Goal: Task Accomplishment & Management: Manage account settings

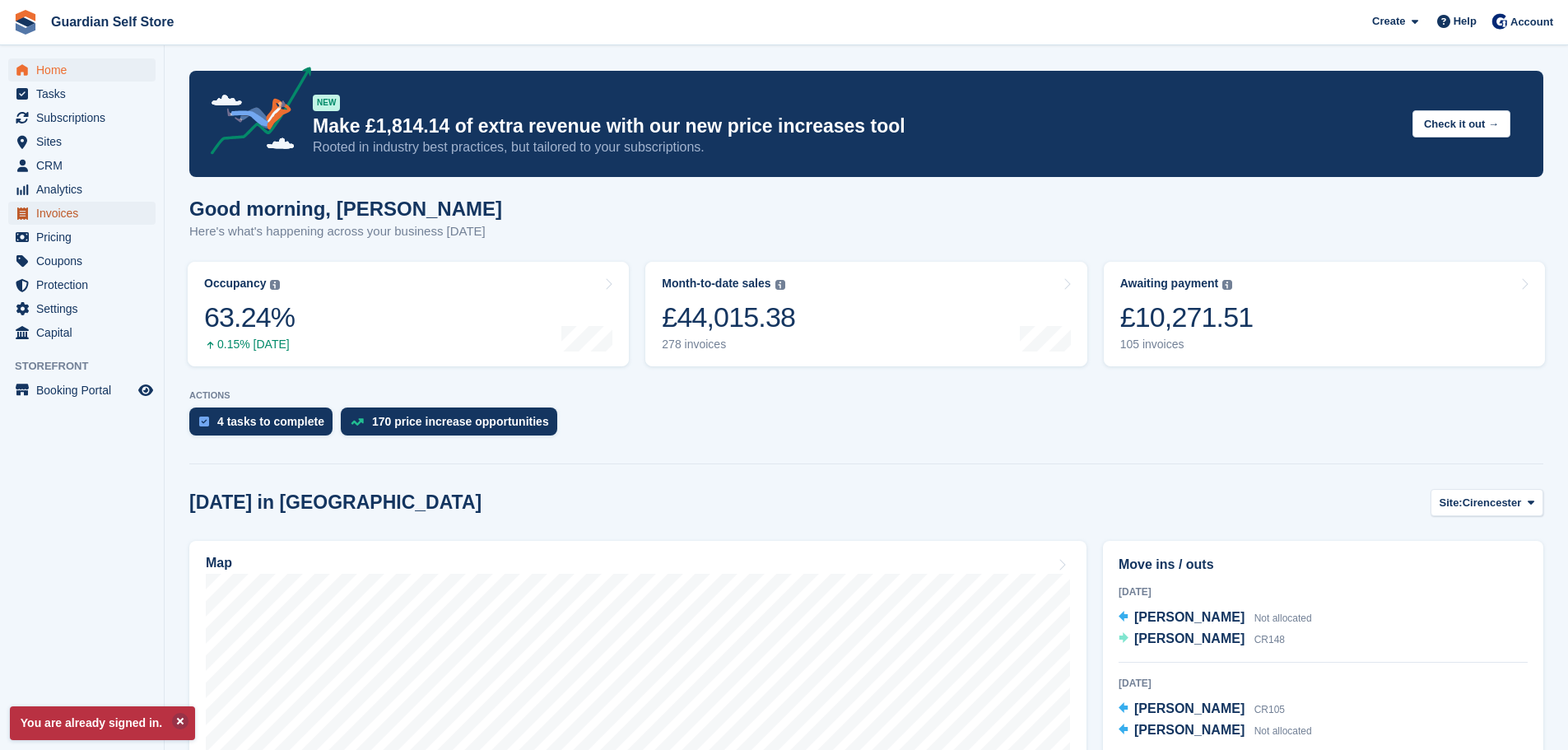
click at [77, 206] on span "Invoices" at bounding box center [86, 213] width 99 height 23
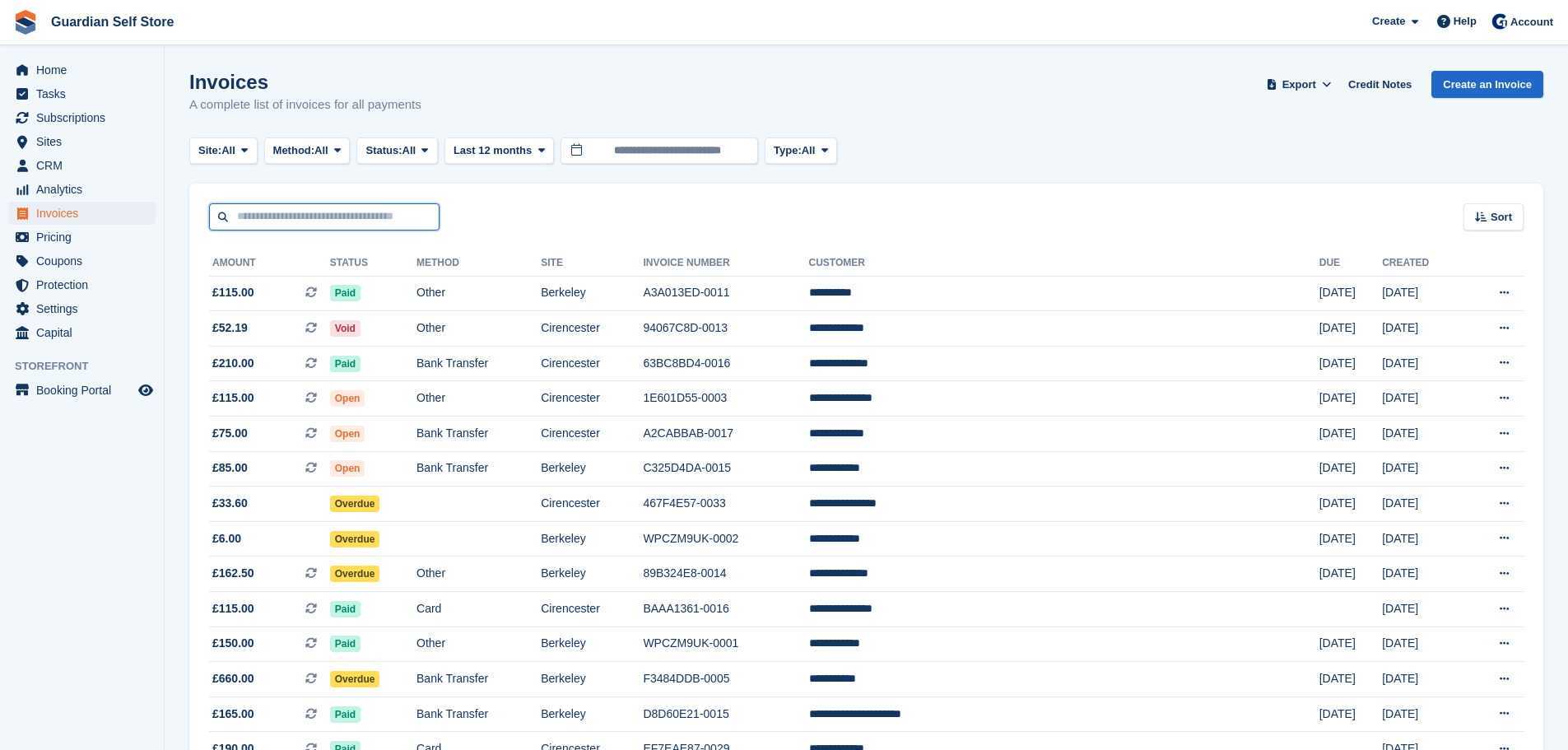
click at [242, 225] on input "text" at bounding box center [324, 217] width 230 height 28
type input "****"
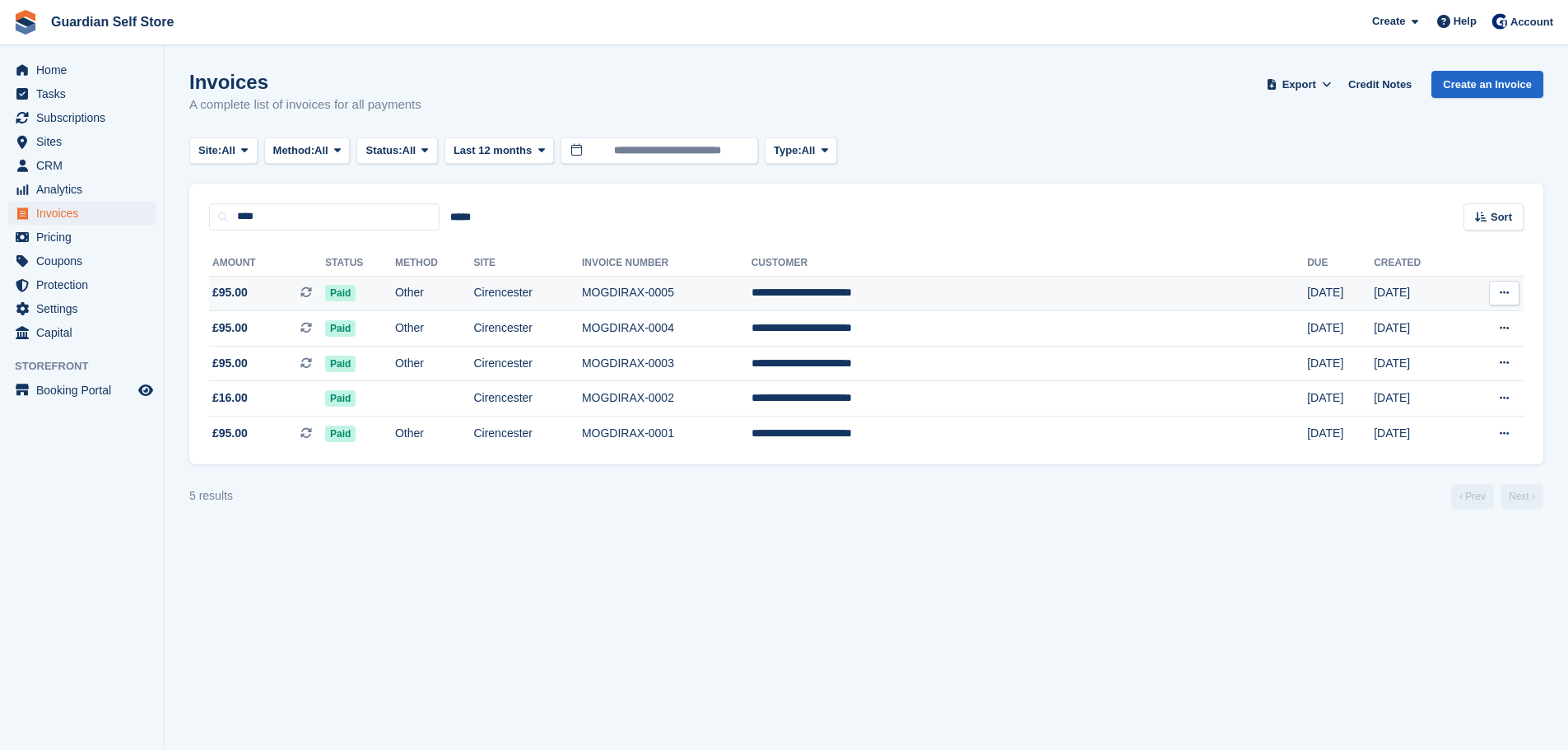
click at [312, 302] on td "£95.00 This is a recurring subscription invoice." at bounding box center [267, 293] width 116 height 35
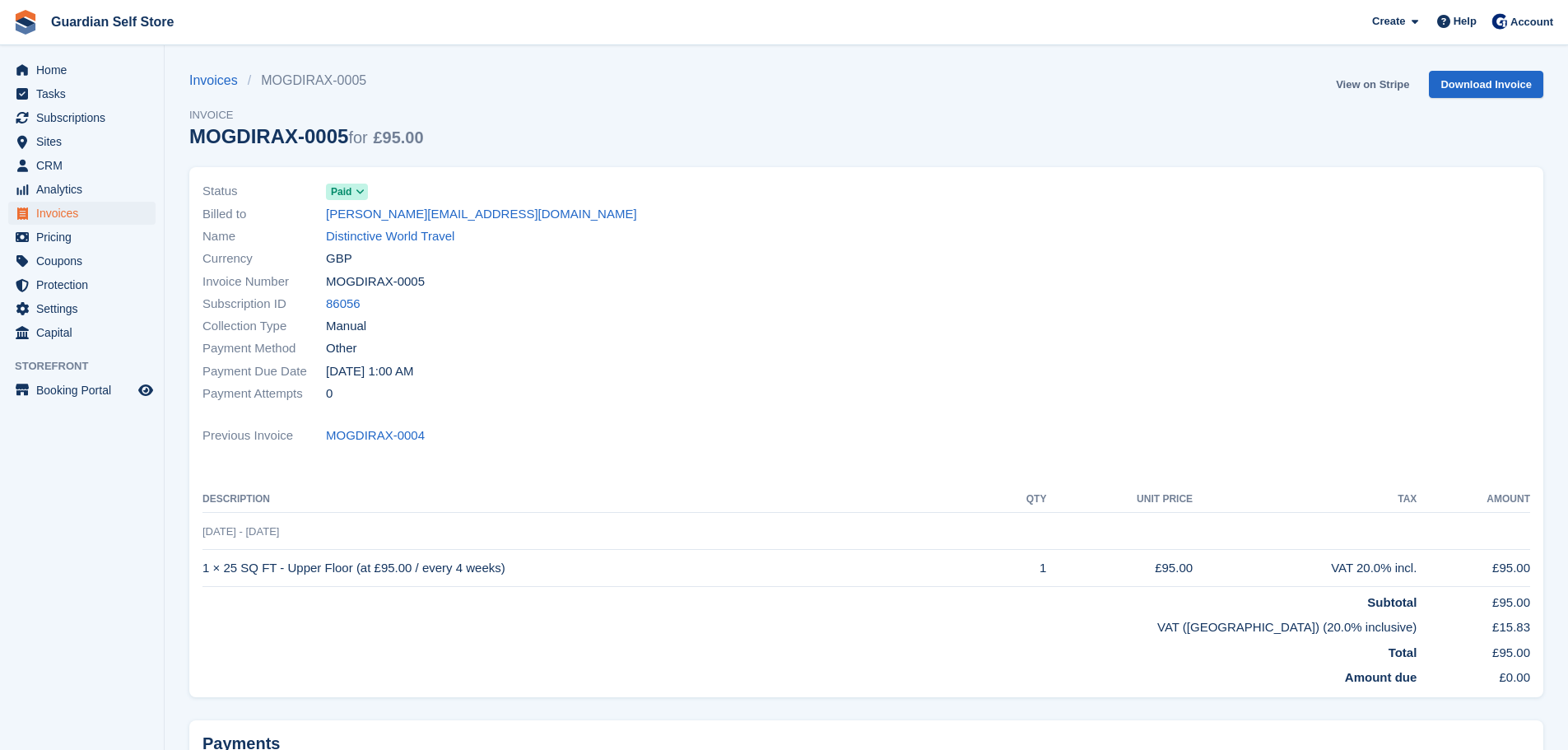
click at [1363, 87] on link "View on Stripe" at bounding box center [1371, 84] width 86 height 28
click at [420, 232] on link "Distinctive World Travel" at bounding box center [390, 237] width 128 height 19
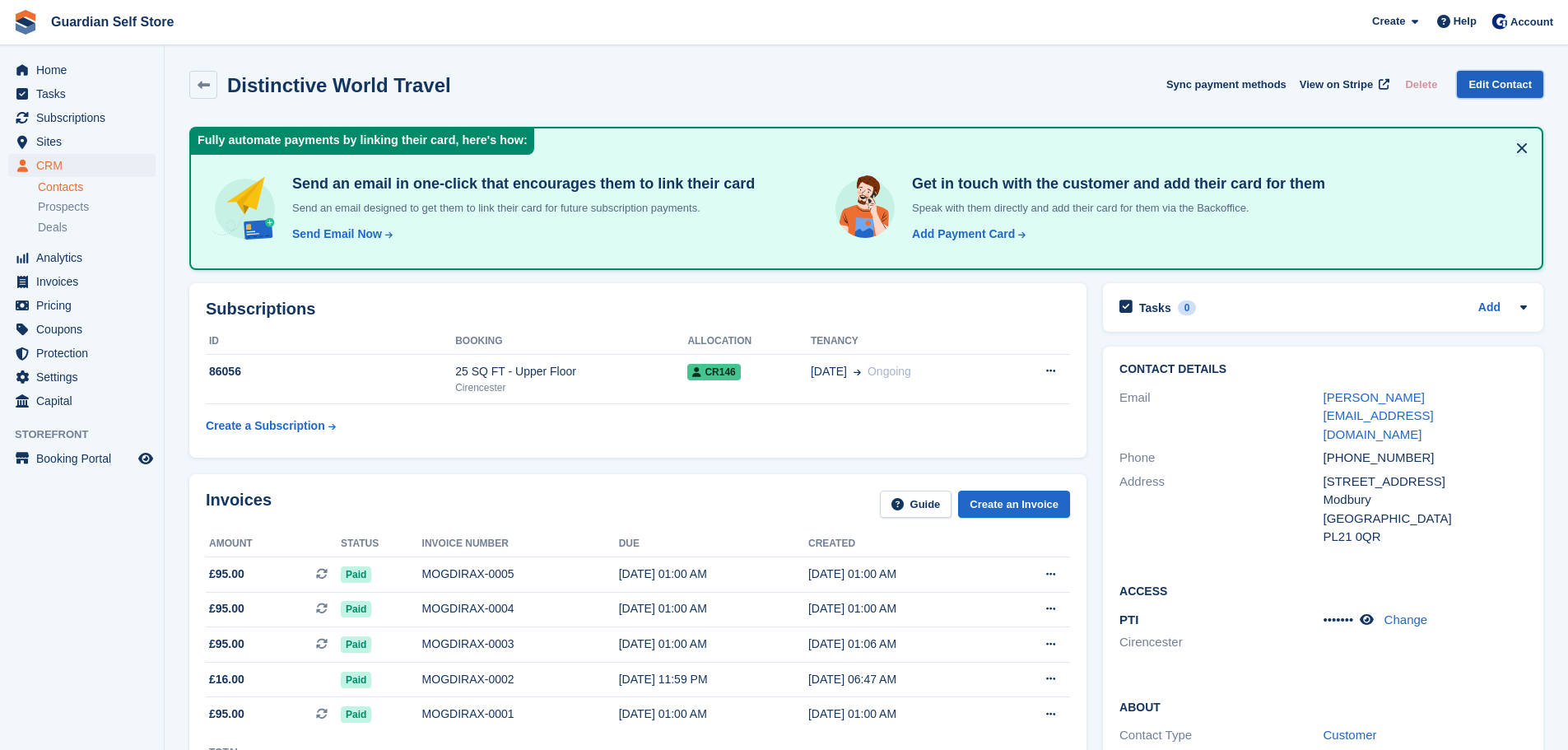
click at [1480, 81] on link "Edit Contact" at bounding box center [1500, 84] width 86 height 28
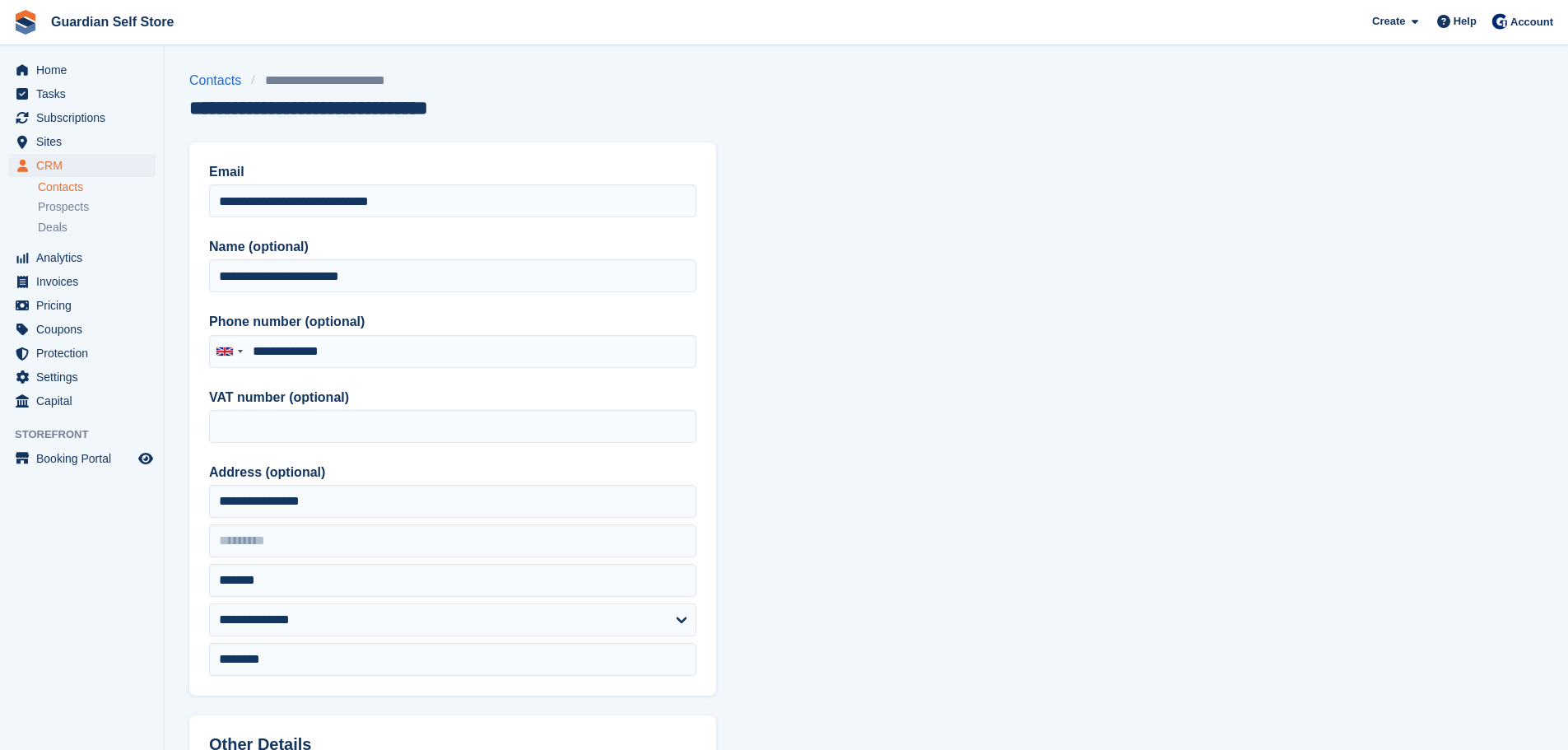
type input "**********"
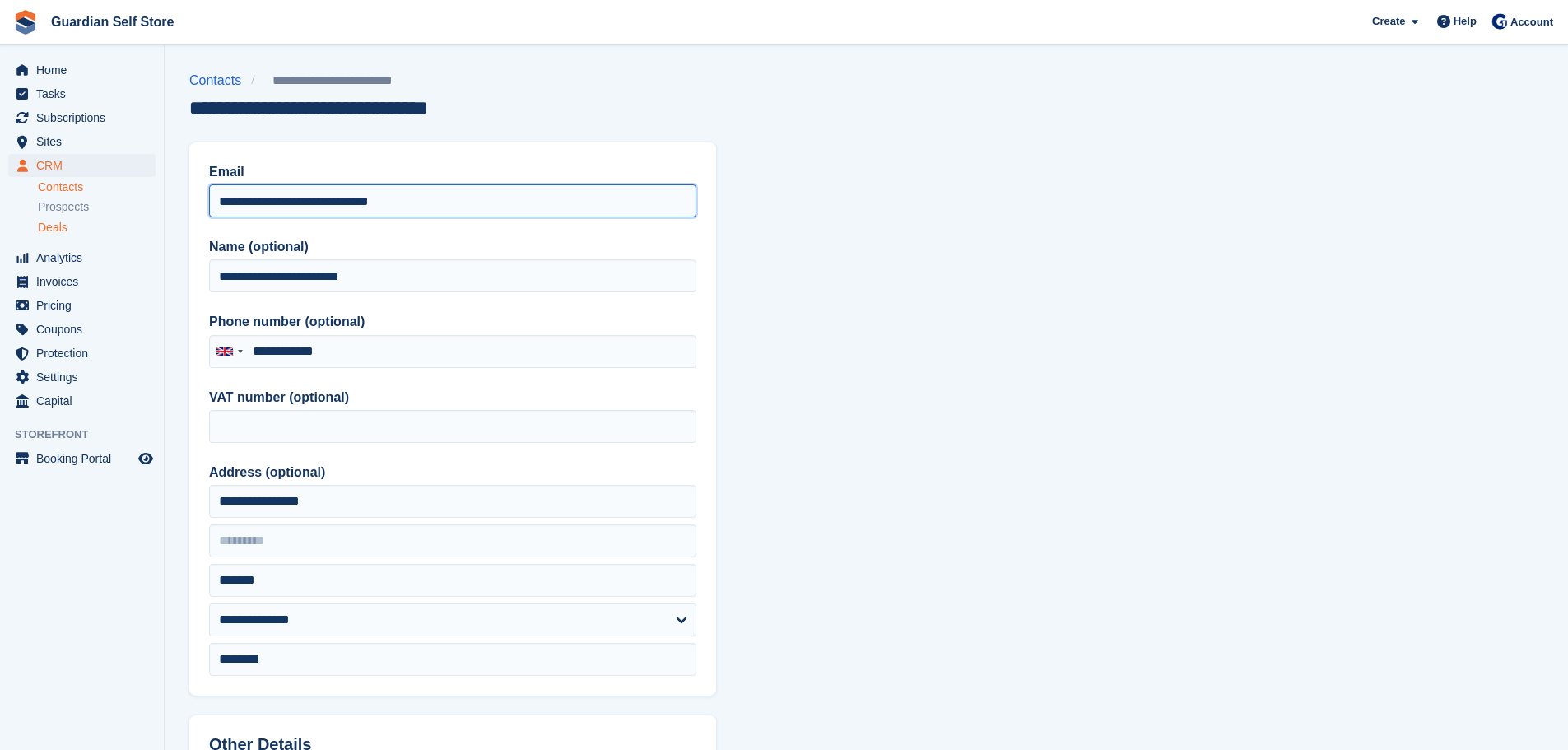
drag, startPoint x: 414, startPoint y: 210, endPoint x: 60, endPoint y: 222, distance: 354.2
click at [60, 222] on div "Home Tasks Subscriptions Subscriptions Subscriptions Price increases NEW Price …" at bounding box center [784, 702] width 1568 height 1403
paste input "email"
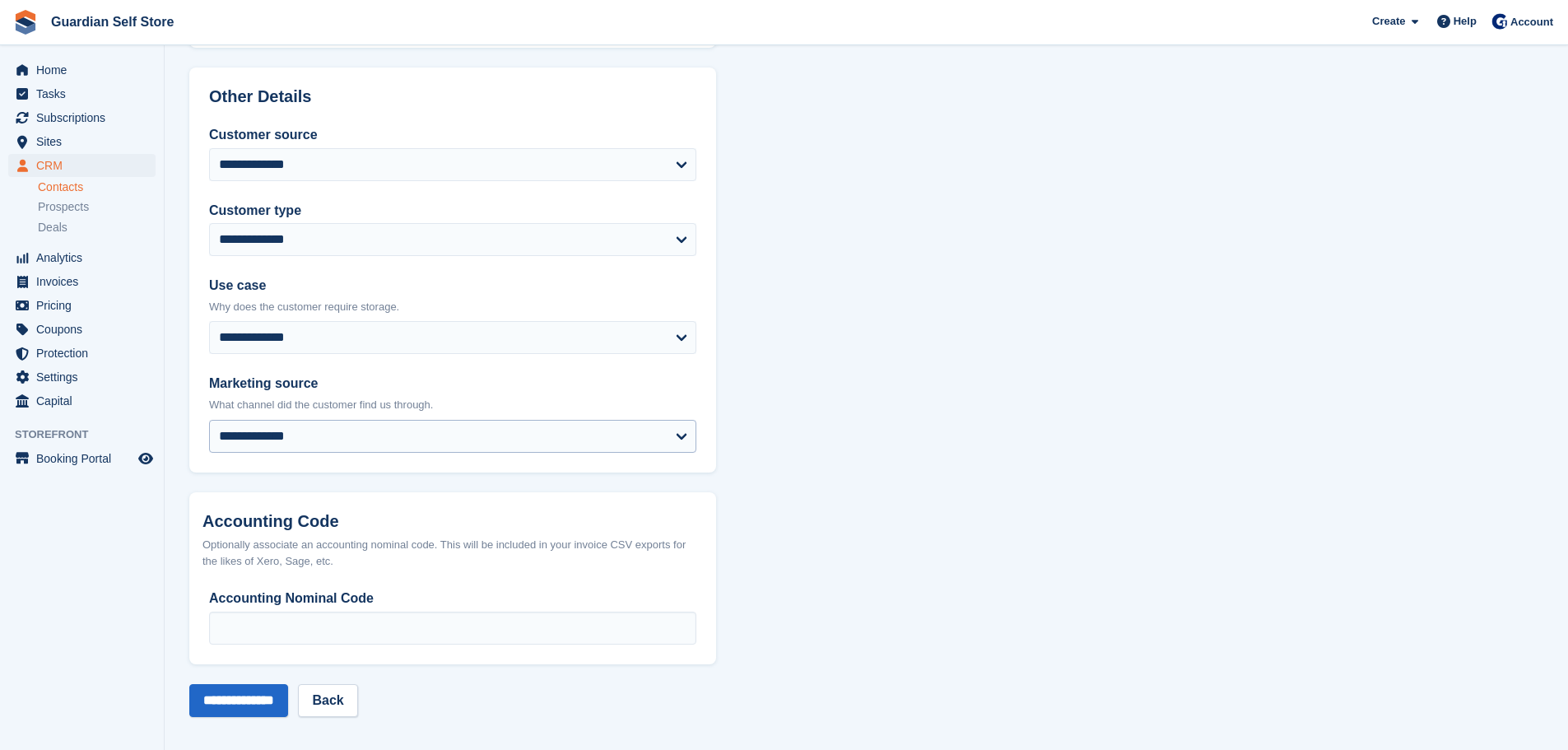
scroll to position [653, 0]
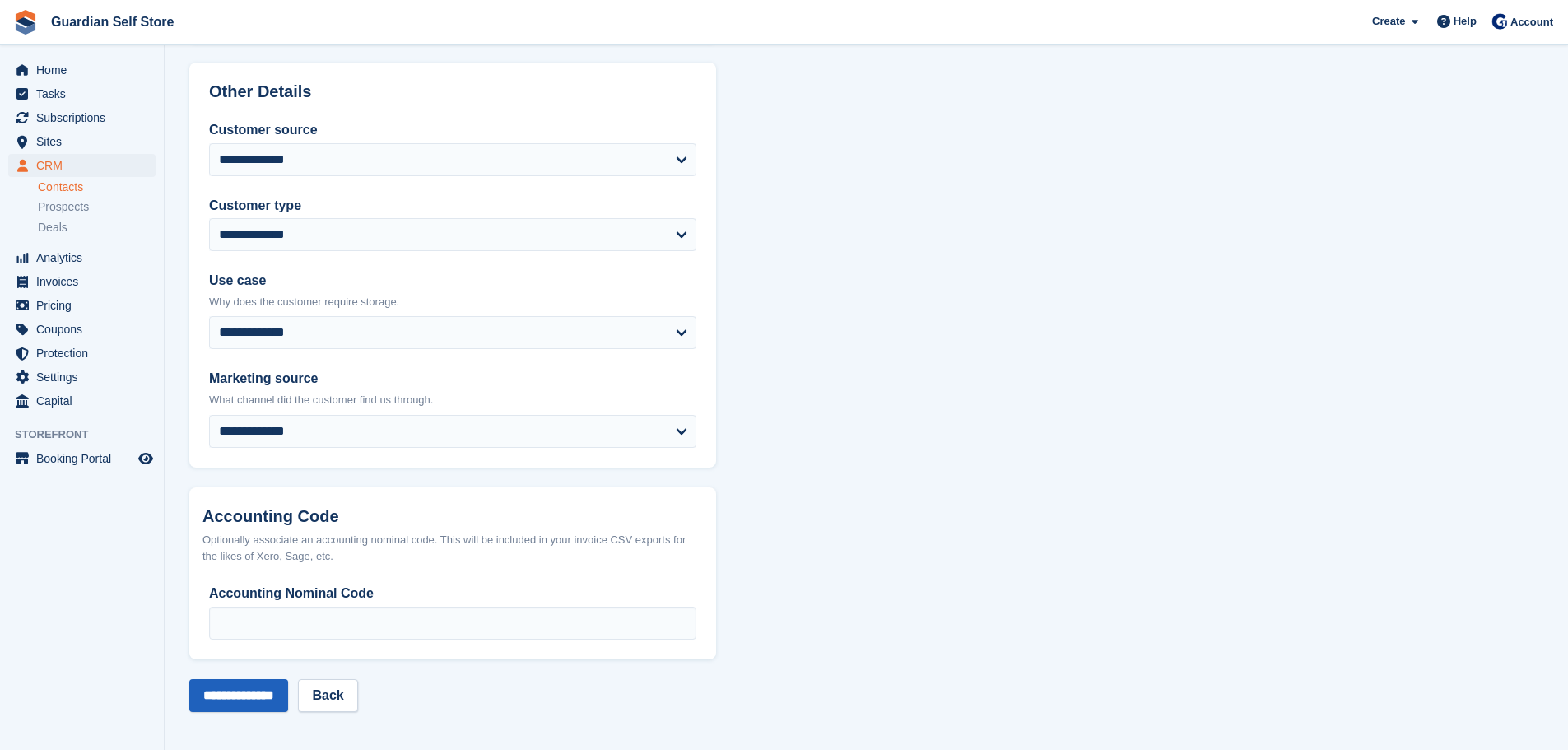
type input "**********"
click at [239, 698] on input "**********" at bounding box center [239, 695] width 99 height 33
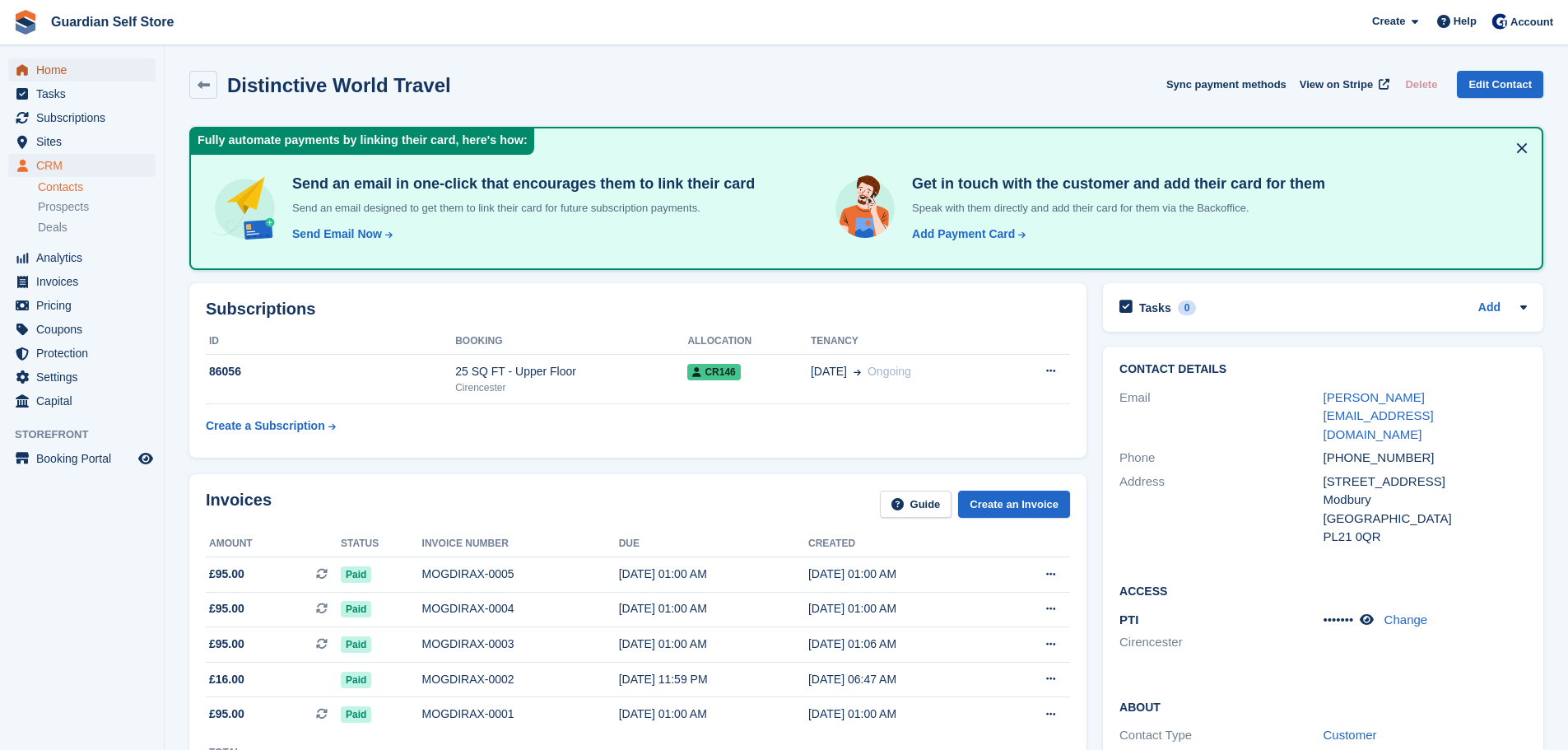
drag, startPoint x: 50, startPoint y: 77, endPoint x: 64, endPoint y: 65, distance: 18.4
click at [50, 77] on span "Home" at bounding box center [86, 69] width 99 height 23
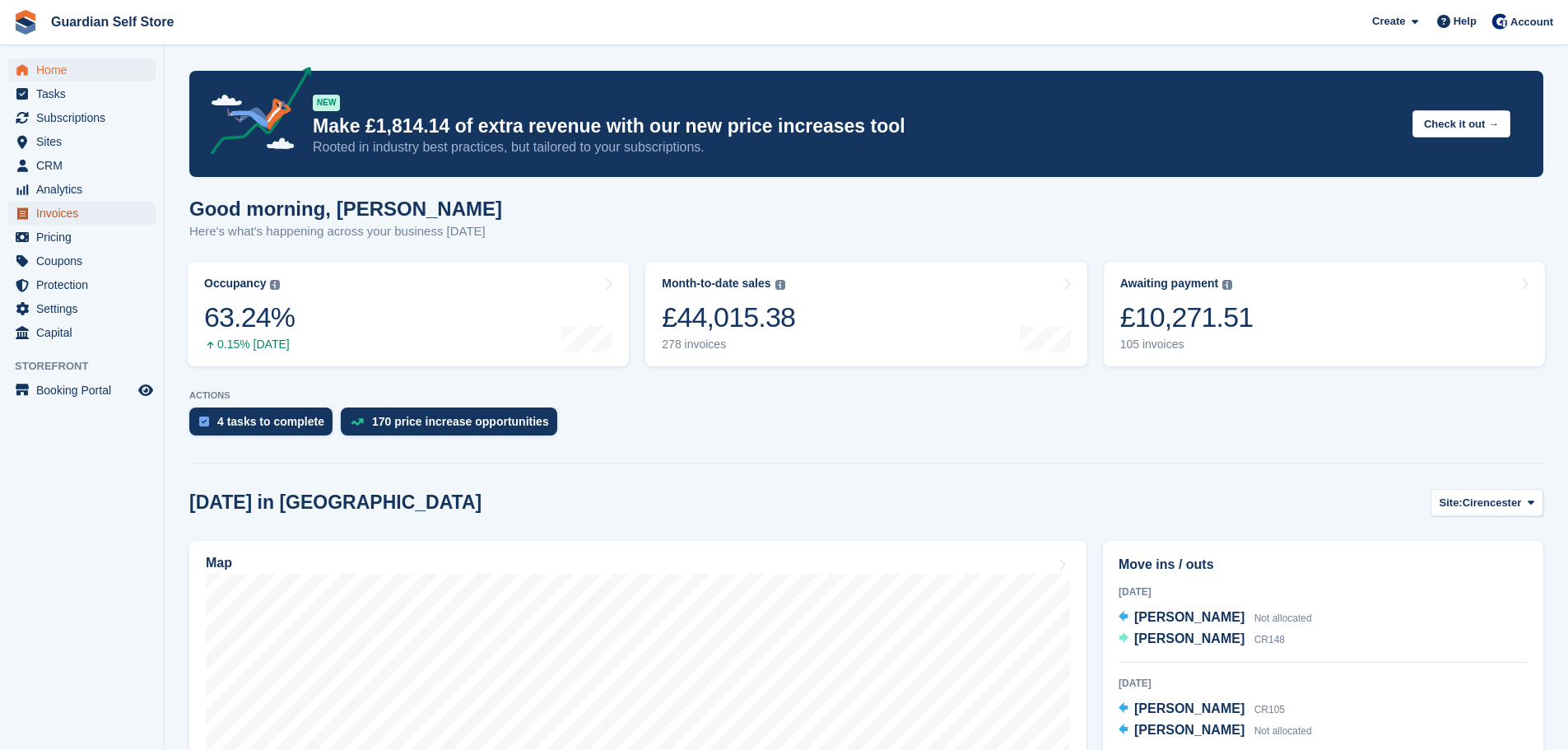
click at [86, 214] on span "Invoices" at bounding box center [86, 213] width 99 height 23
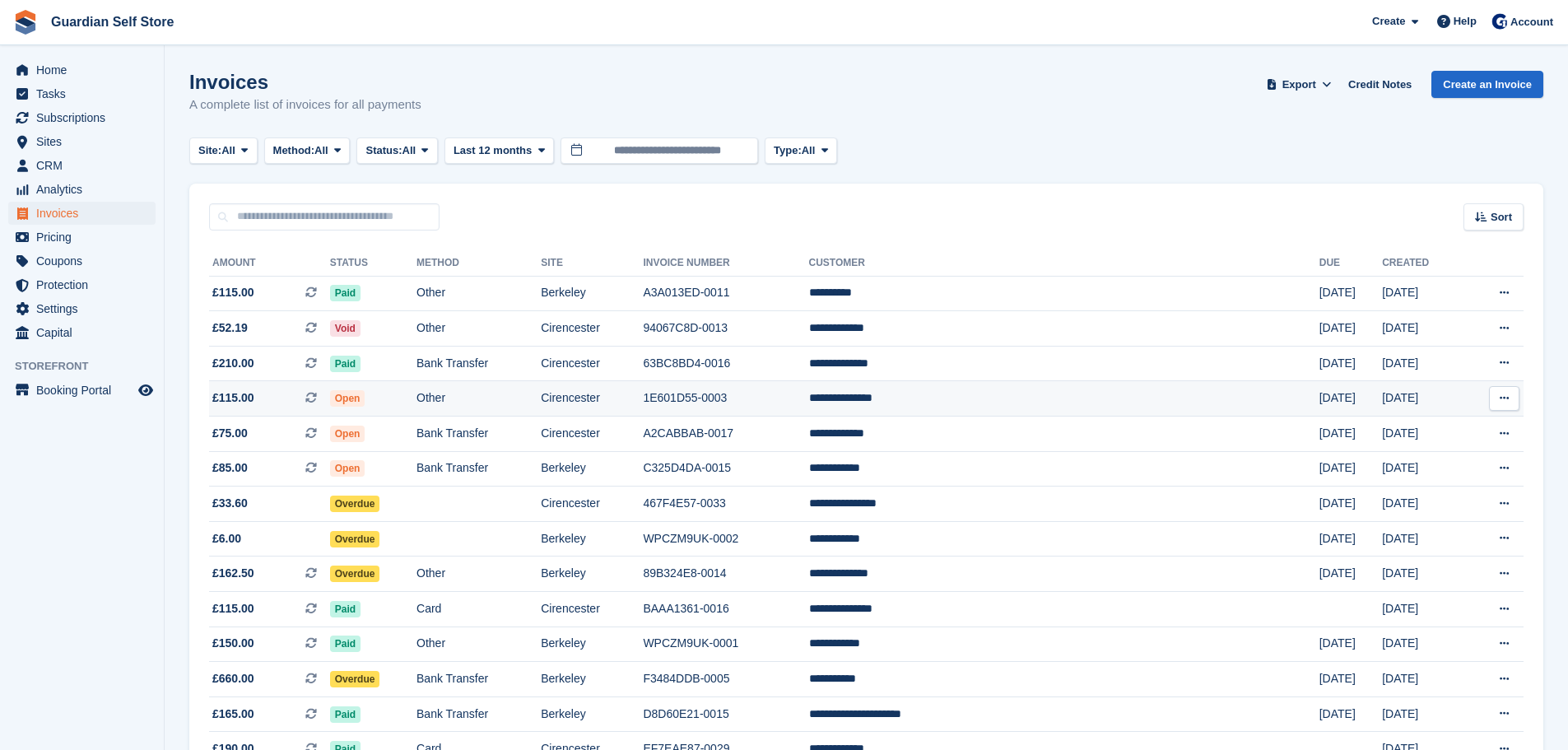
click at [365, 399] on span "Open" at bounding box center [347, 397] width 35 height 16
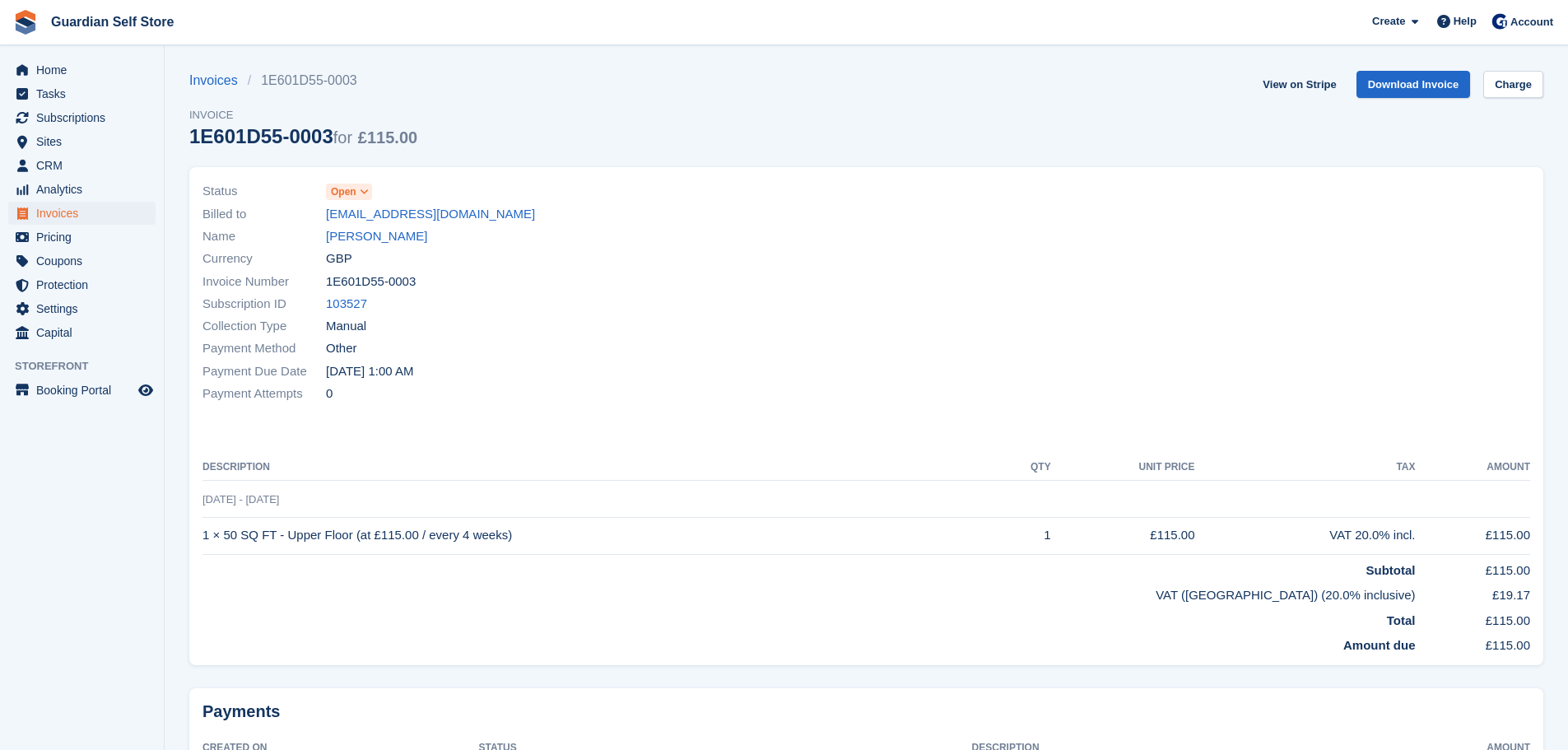
click at [339, 186] on span "Open" at bounding box center [343, 192] width 26 height 15
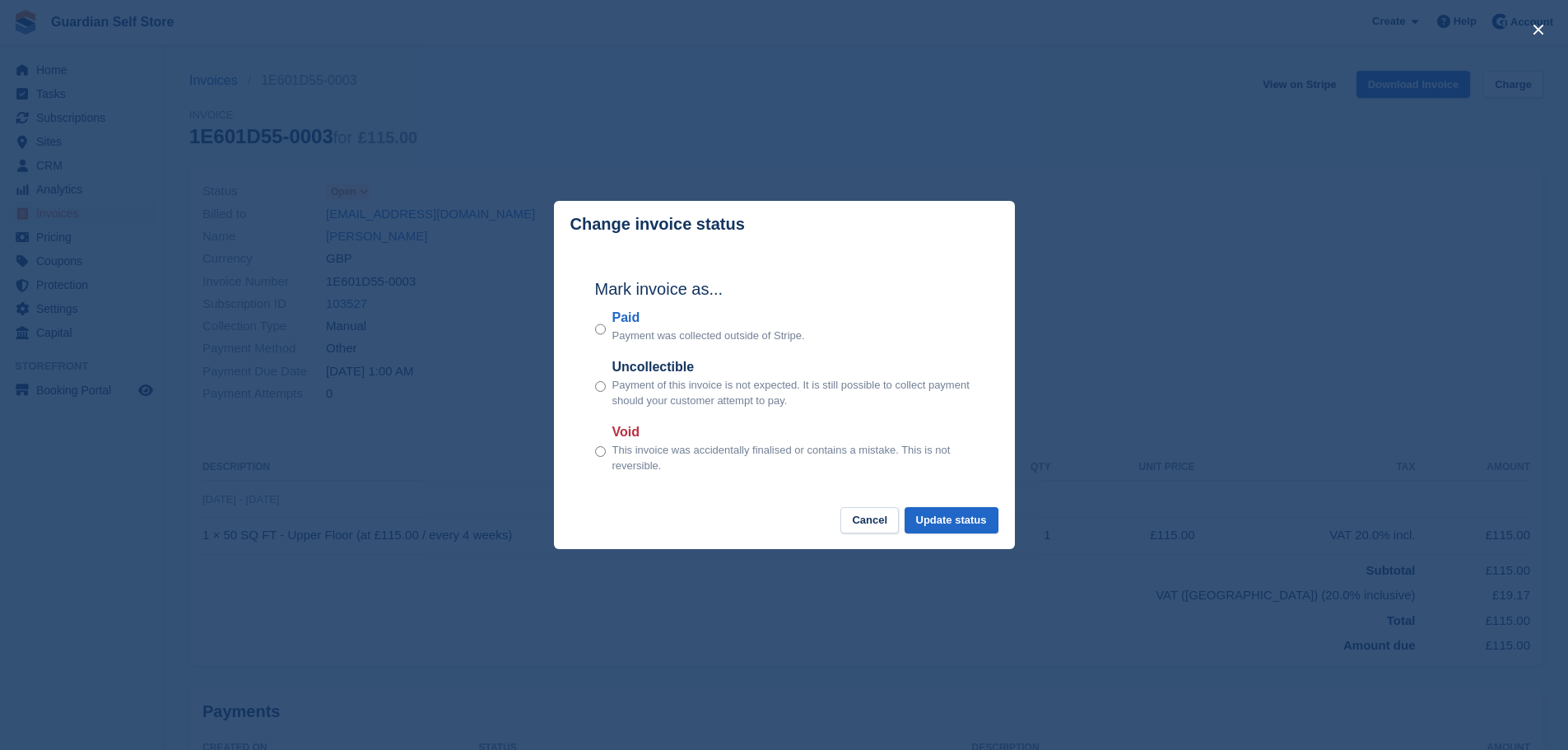
click at [631, 313] on label "Paid" at bounding box center [708, 317] width 193 height 20
click at [940, 533] on button "Update status" at bounding box center [951, 520] width 94 height 28
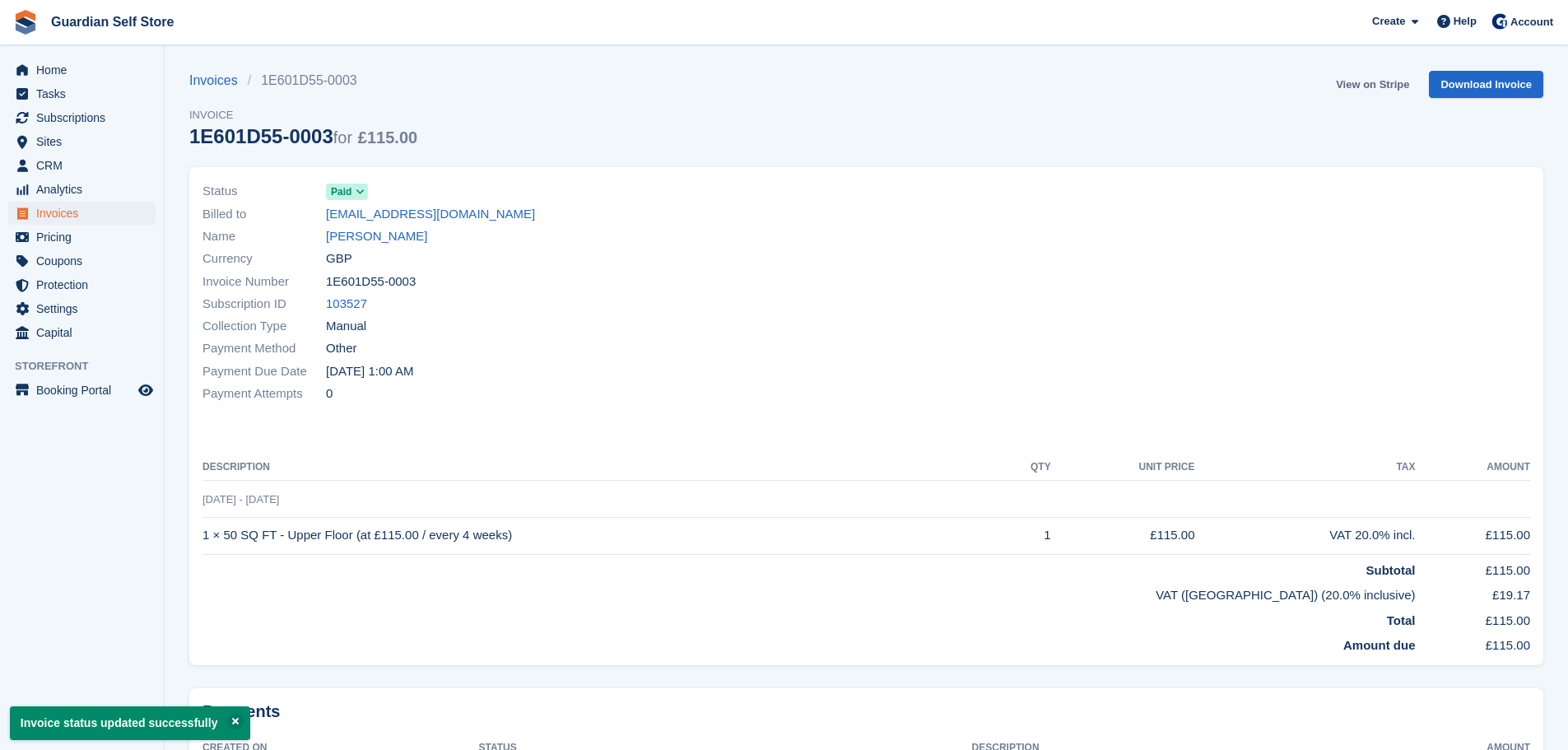
click at [1360, 84] on link "View on Stripe" at bounding box center [1371, 84] width 86 height 28
click at [89, 208] on span "Invoices" at bounding box center [86, 213] width 99 height 23
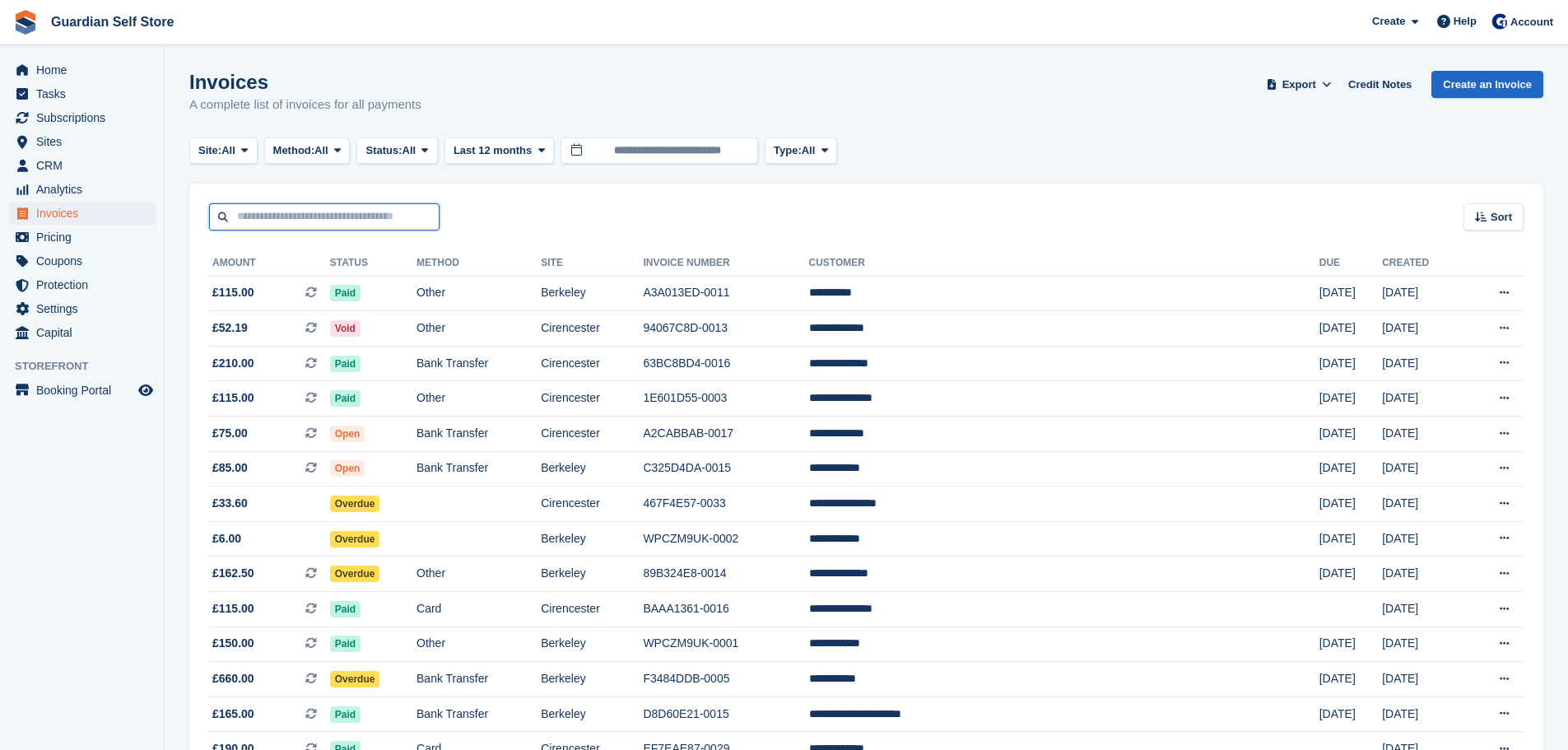
click at [283, 220] on input "text" at bounding box center [324, 217] width 230 height 28
type input "***"
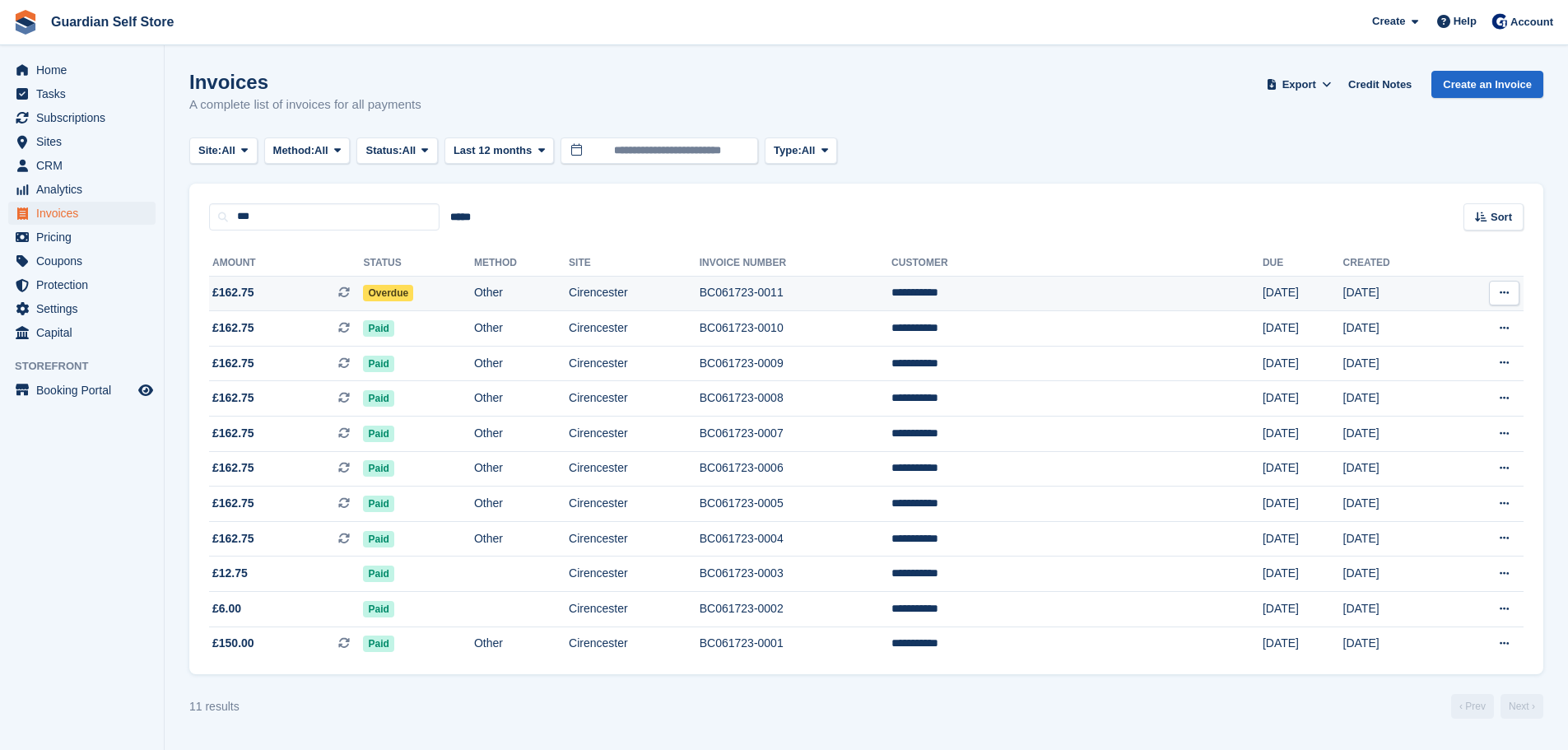
click at [292, 283] on td "£162.75 This is a recurring subscription invoice." at bounding box center [286, 293] width 154 height 35
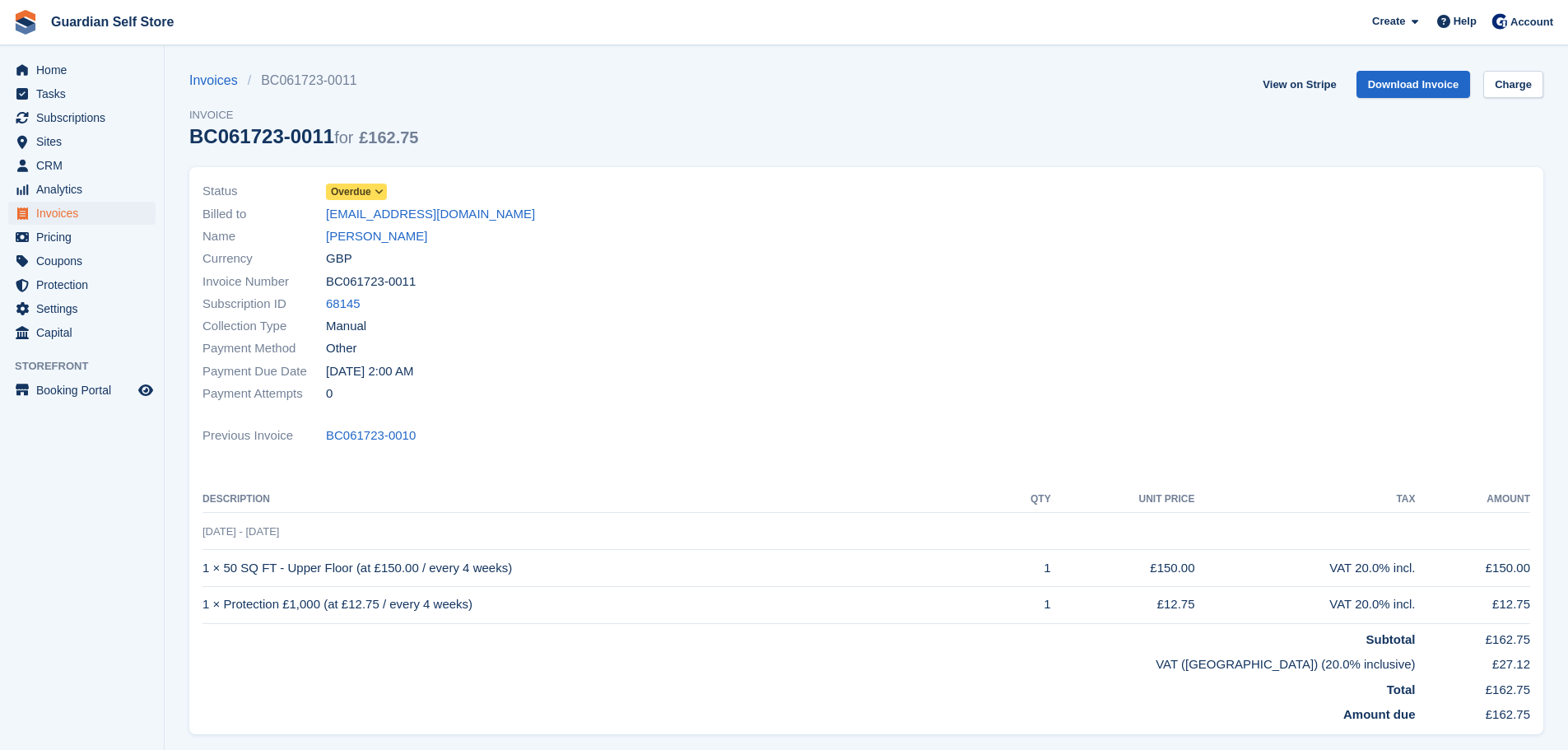
click at [339, 193] on span "Overdue" at bounding box center [351, 192] width 40 height 15
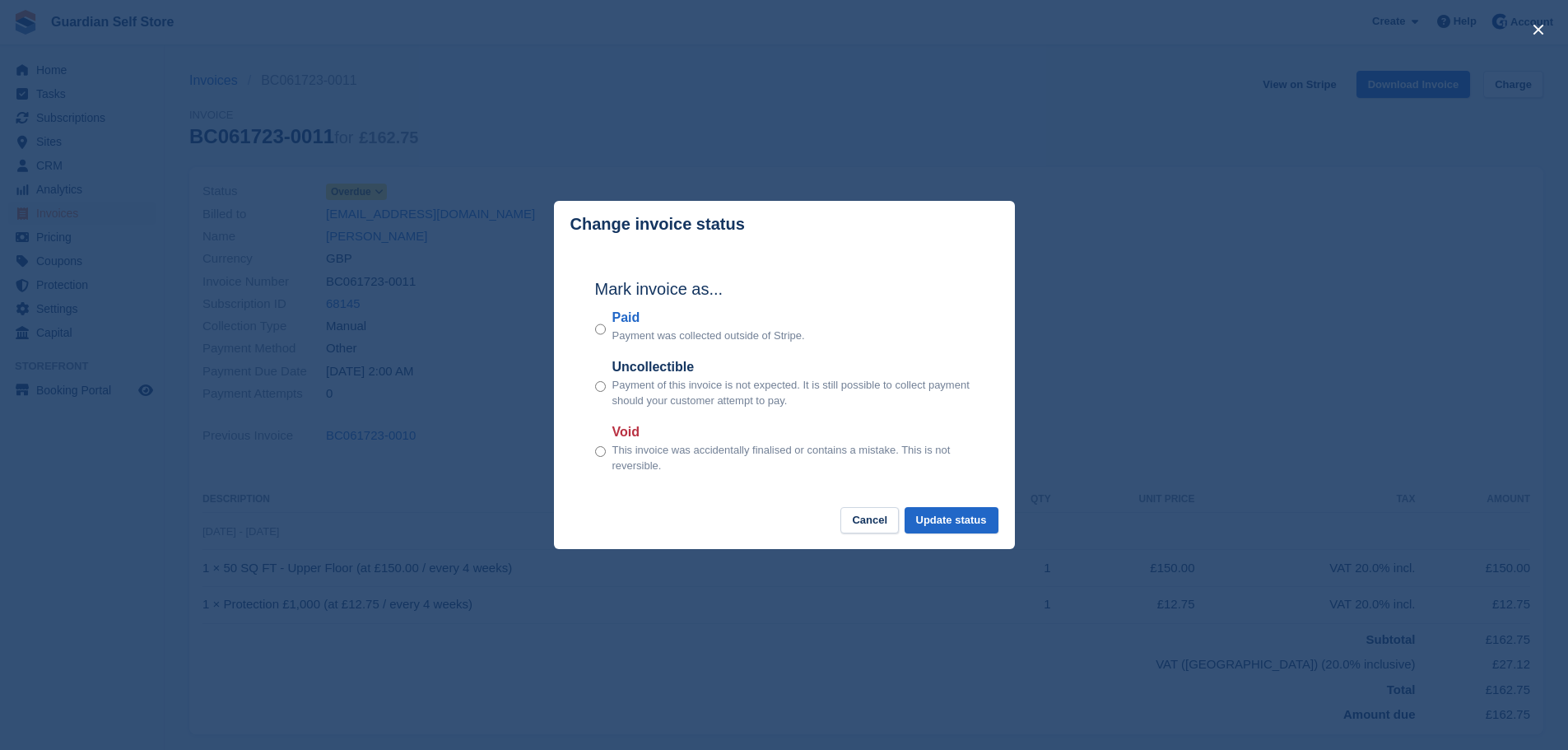
click at [634, 316] on label "Paid" at bounding box center [708, 317] width 193 height 20
click at [947, 525] on button "Update status" at bounding box center [951, 520] width 94 height 28
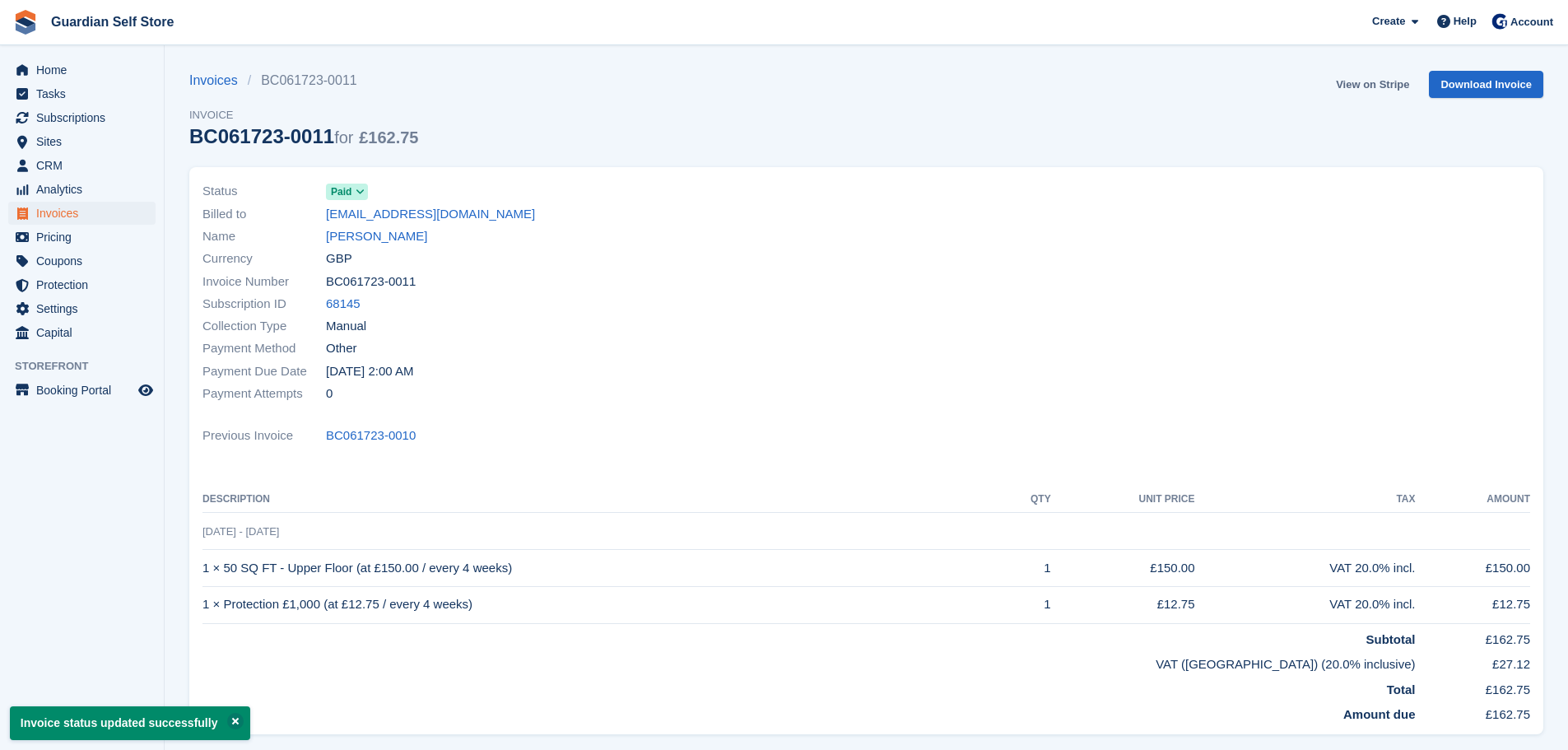
click at [1394, 77] on link "View on Stripe" at bounding box center [1371, 84] width 86 height 28
click at [105, 65] on span "Home" at bounding box center [86, 69] width 99 height 23
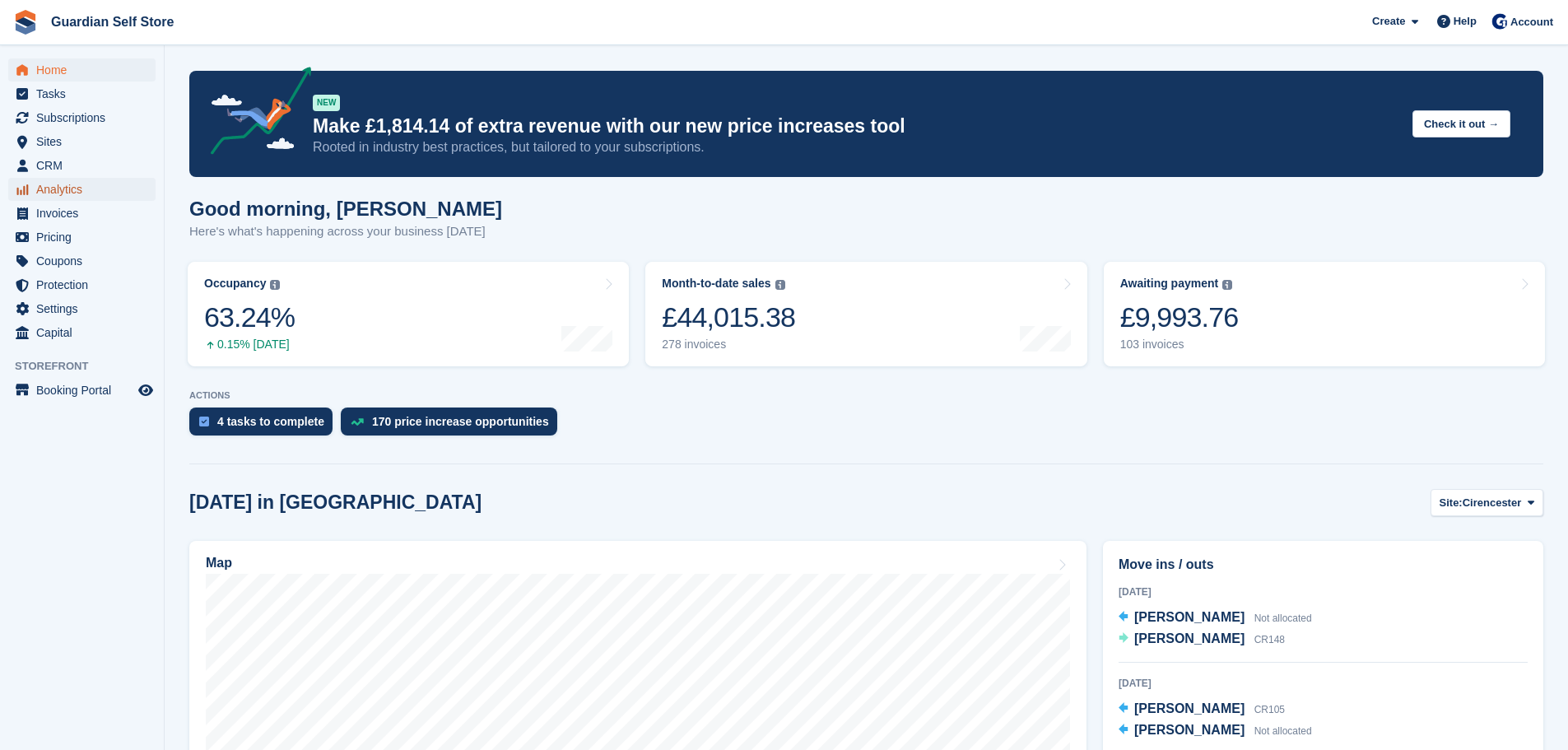
click at [93, 192] on span "Analytics" at bounding box center [86, 189] width 99 height 23
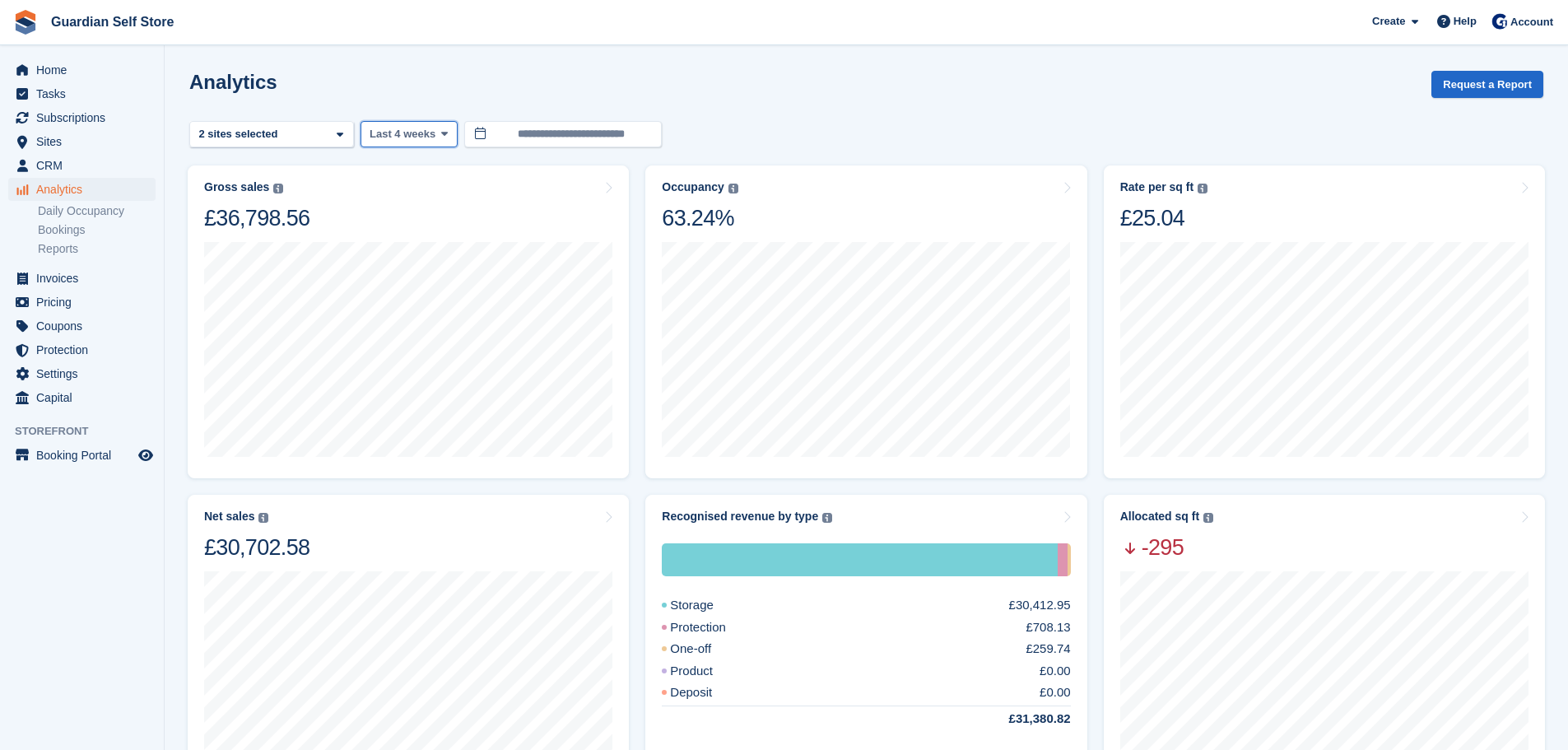
click at [416, 137] on span "Last 4 weeks" at bounding box center [402, 133] width 66 height 16
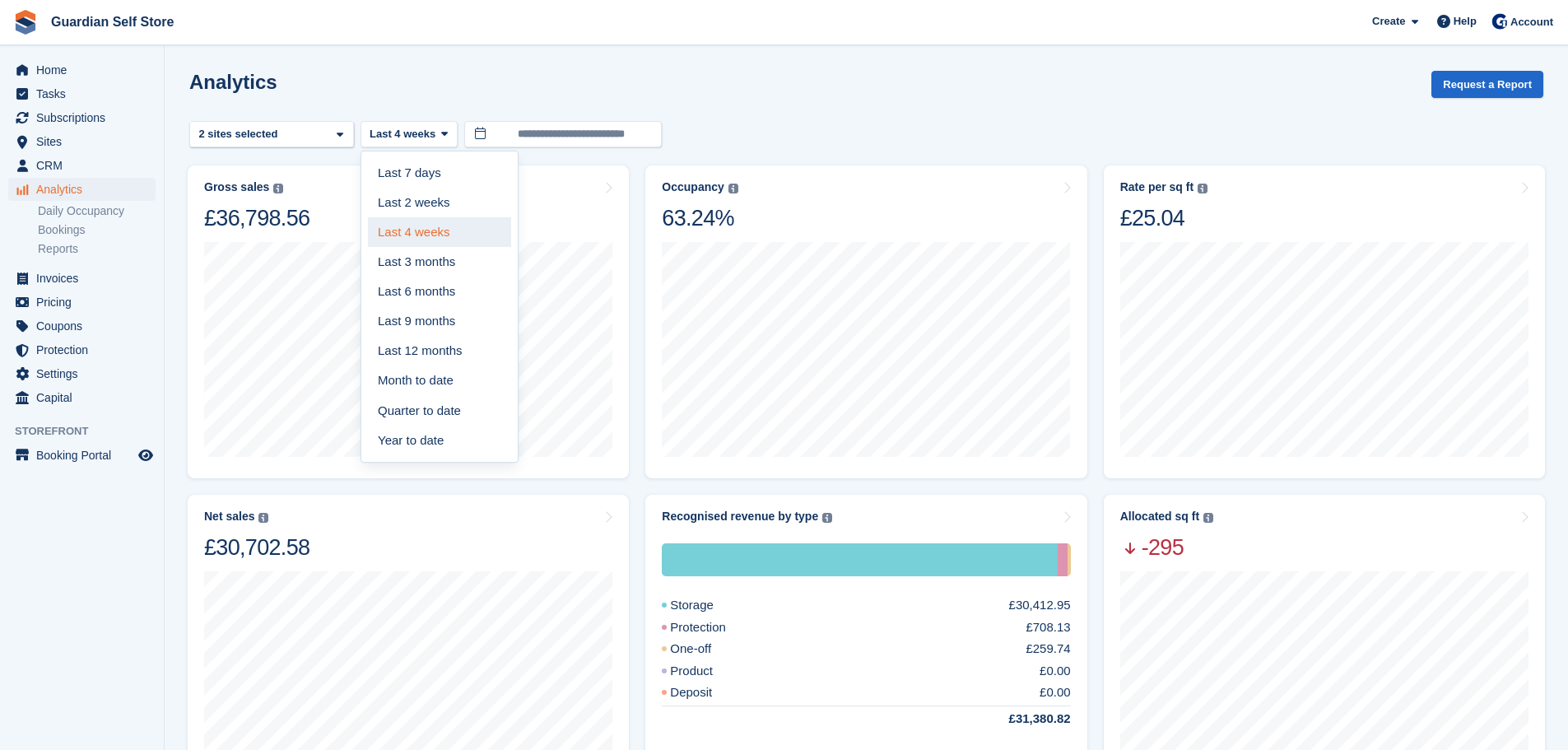
click at [429, 238] on link "Last 4 weeks" at bounding box center [439, 232] width 143 height 29
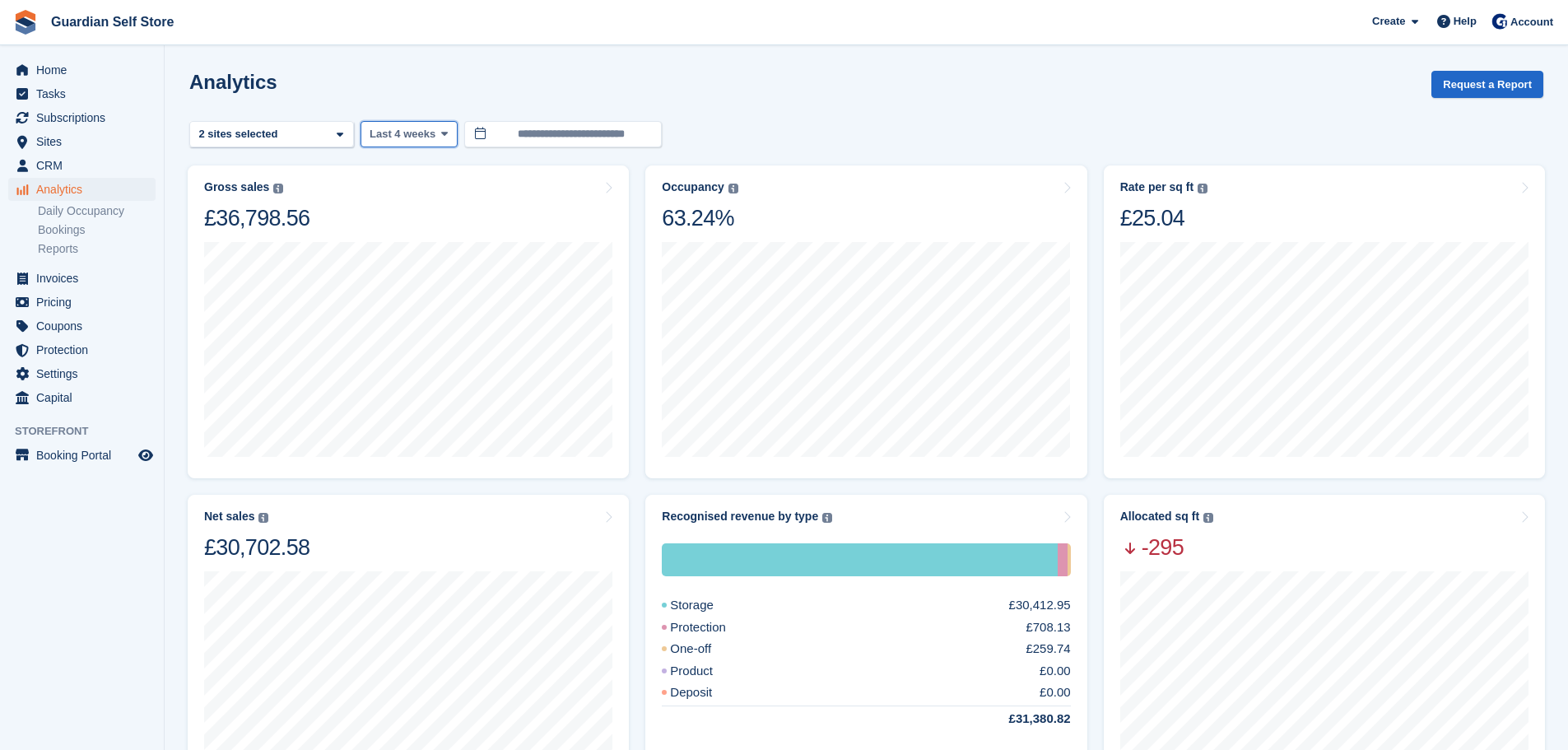
click at [431, 125] on button "Last 4 weeks" at bounding box center [409, 134] width 97 height 28
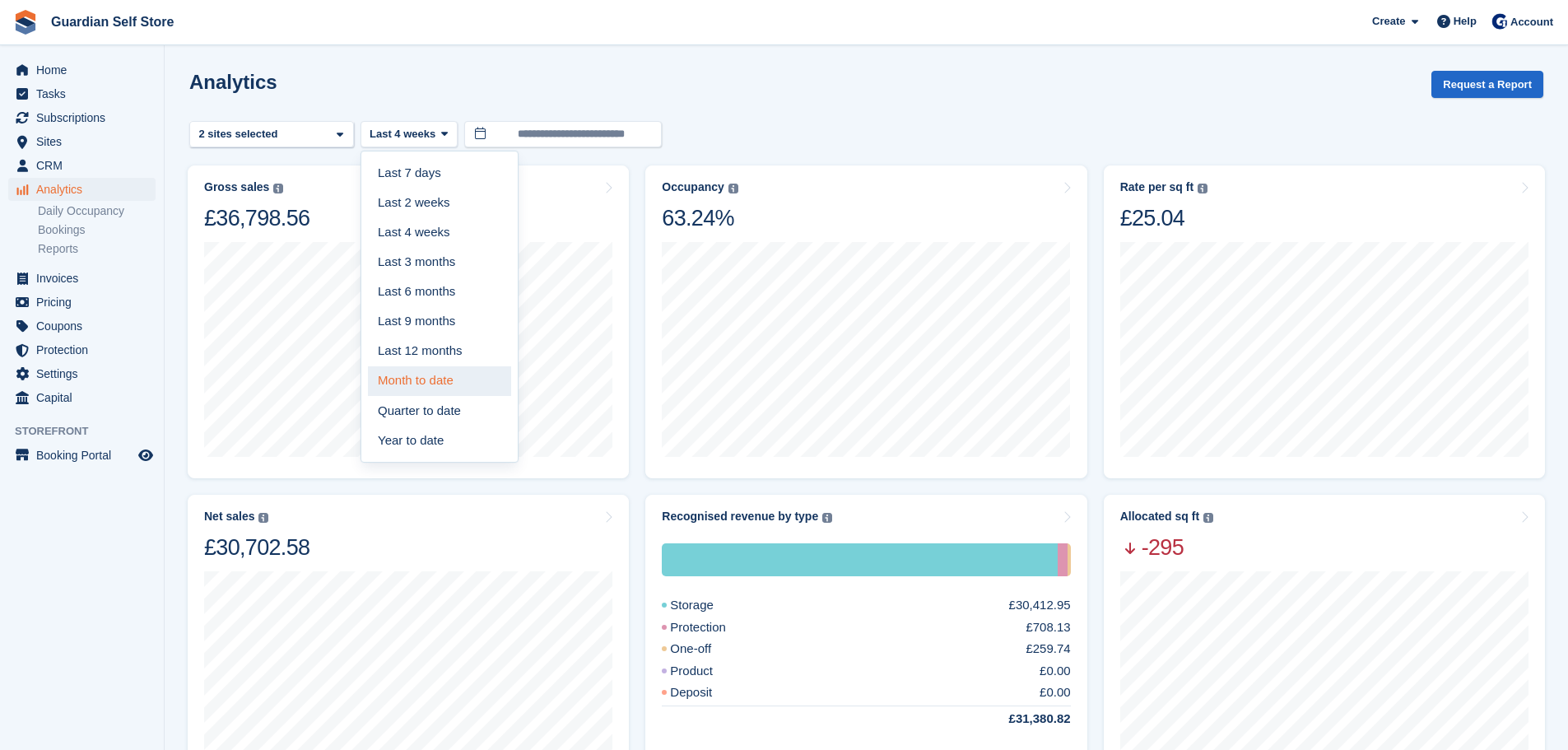
click at [414, 370] on link "Month to date" at bounding box center [439, 380] width 143 height 29
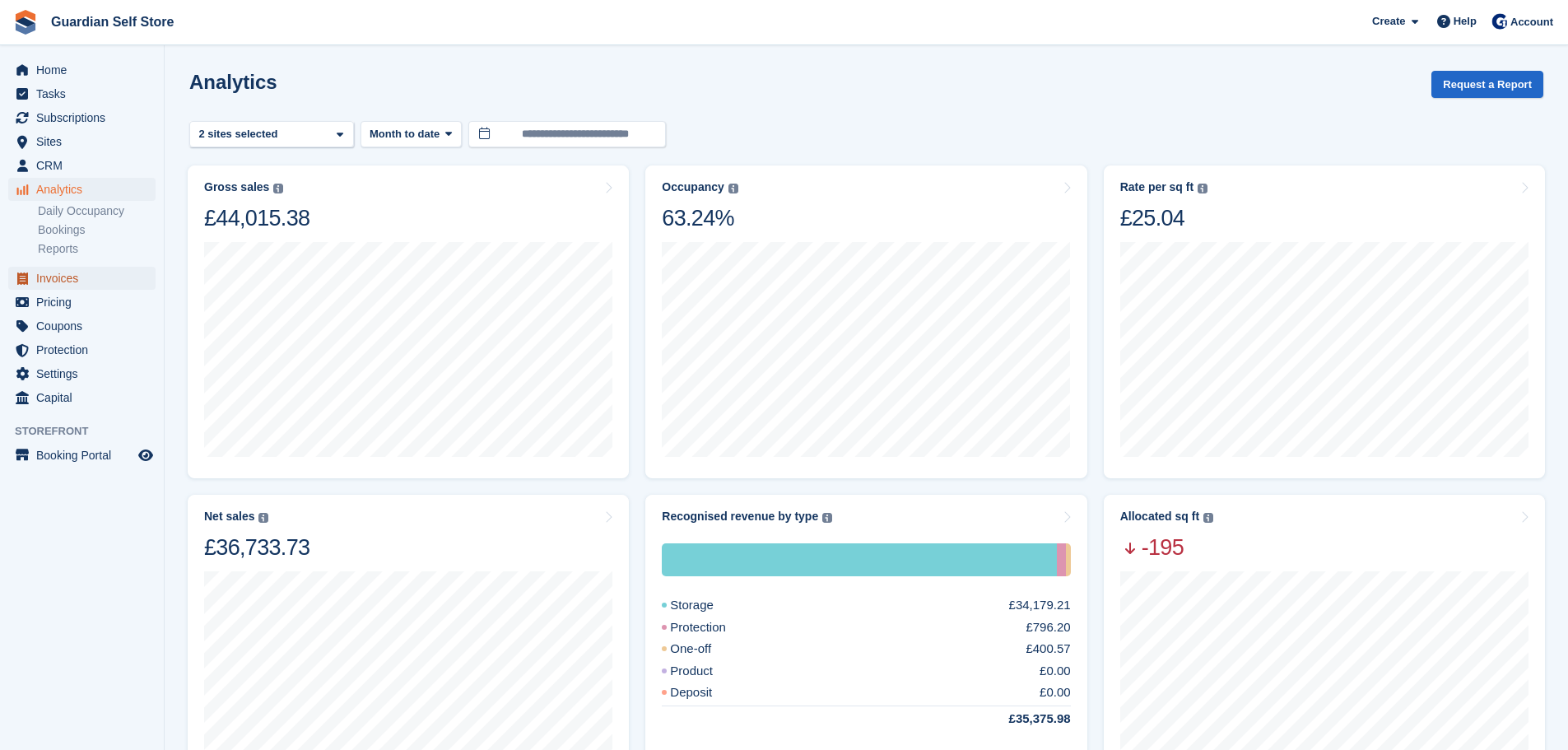
click at [82, 280] on span "Invoices" at bounding box center [86, 279] width 99 height 23
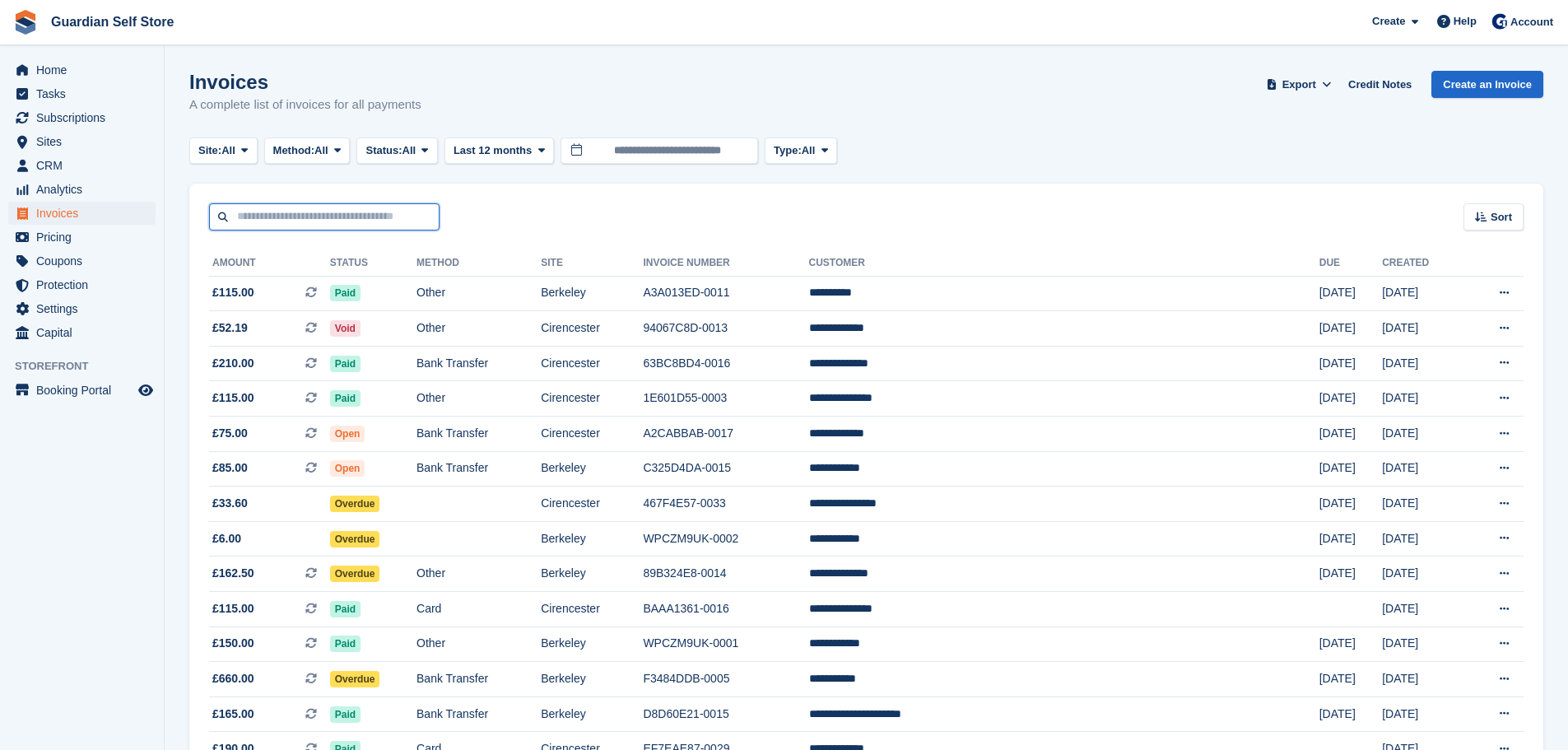
click at [293, 204] on input "text" at bounding box center [324, 217] width 230 height 28
type input "****"
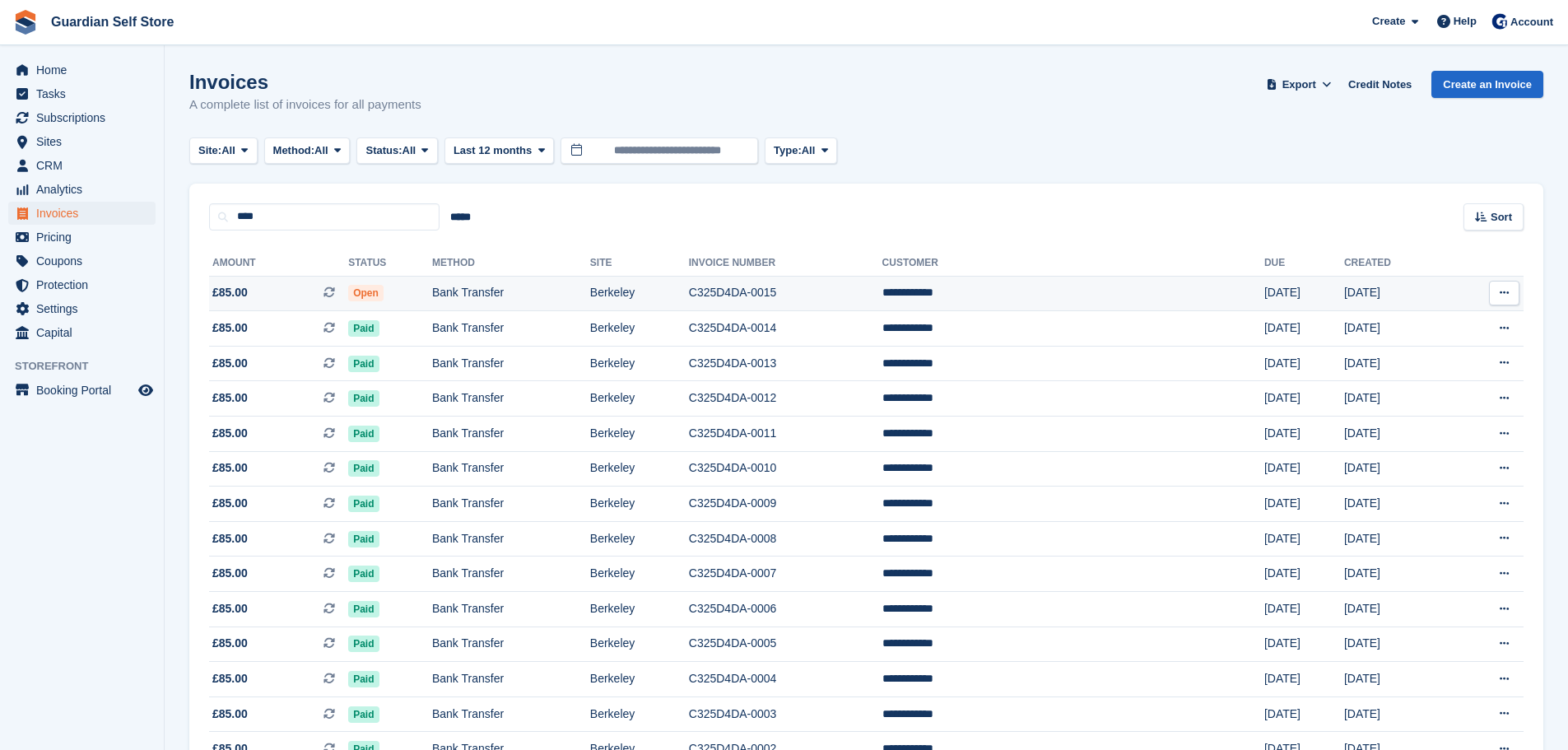
click at [273, 299] on span "£85.00 This is a recurring subscription invoice." at bounding box center [278, 293] width 139 height 17
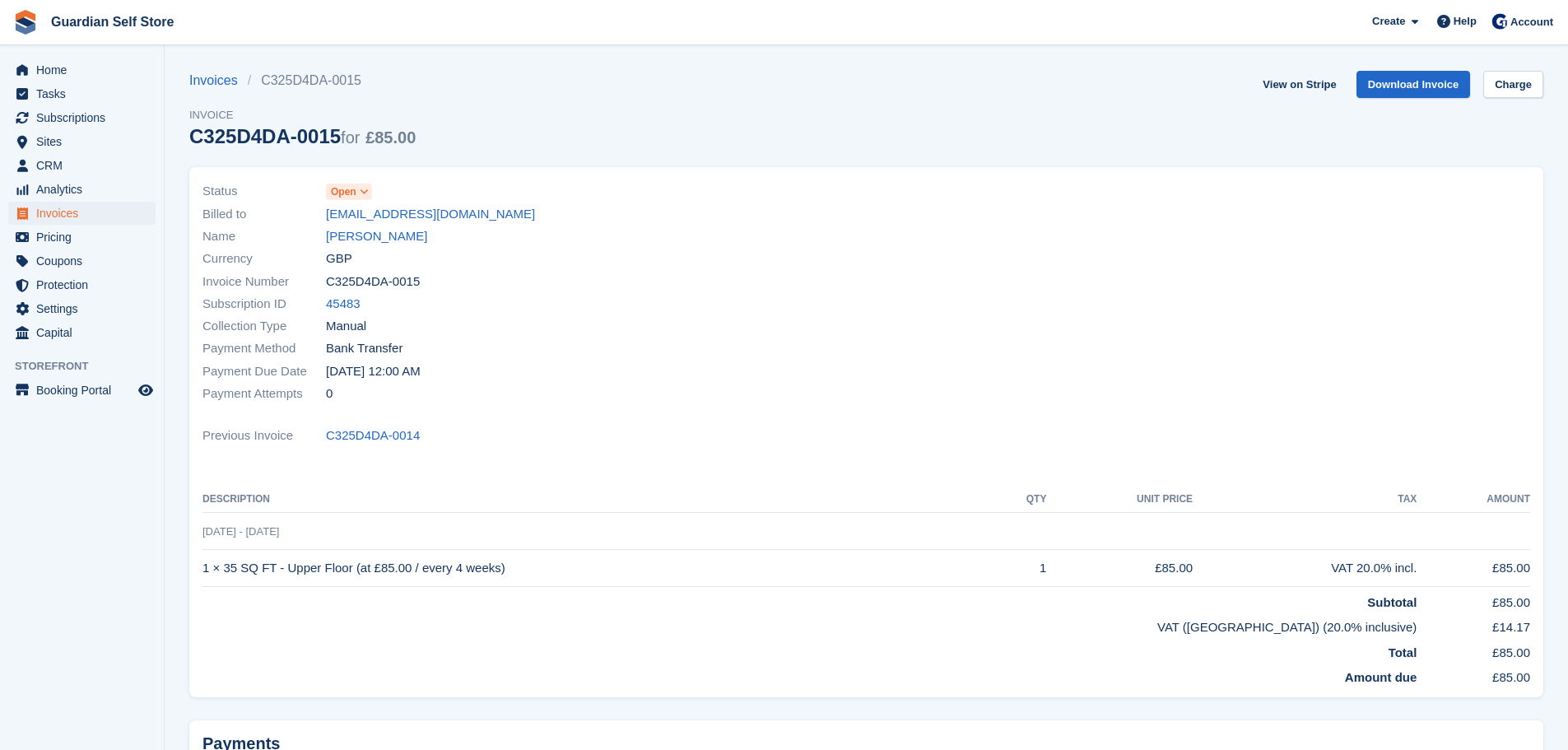
click at [361, 192] on icon at bounding box center [364, 192] width 10 height 10
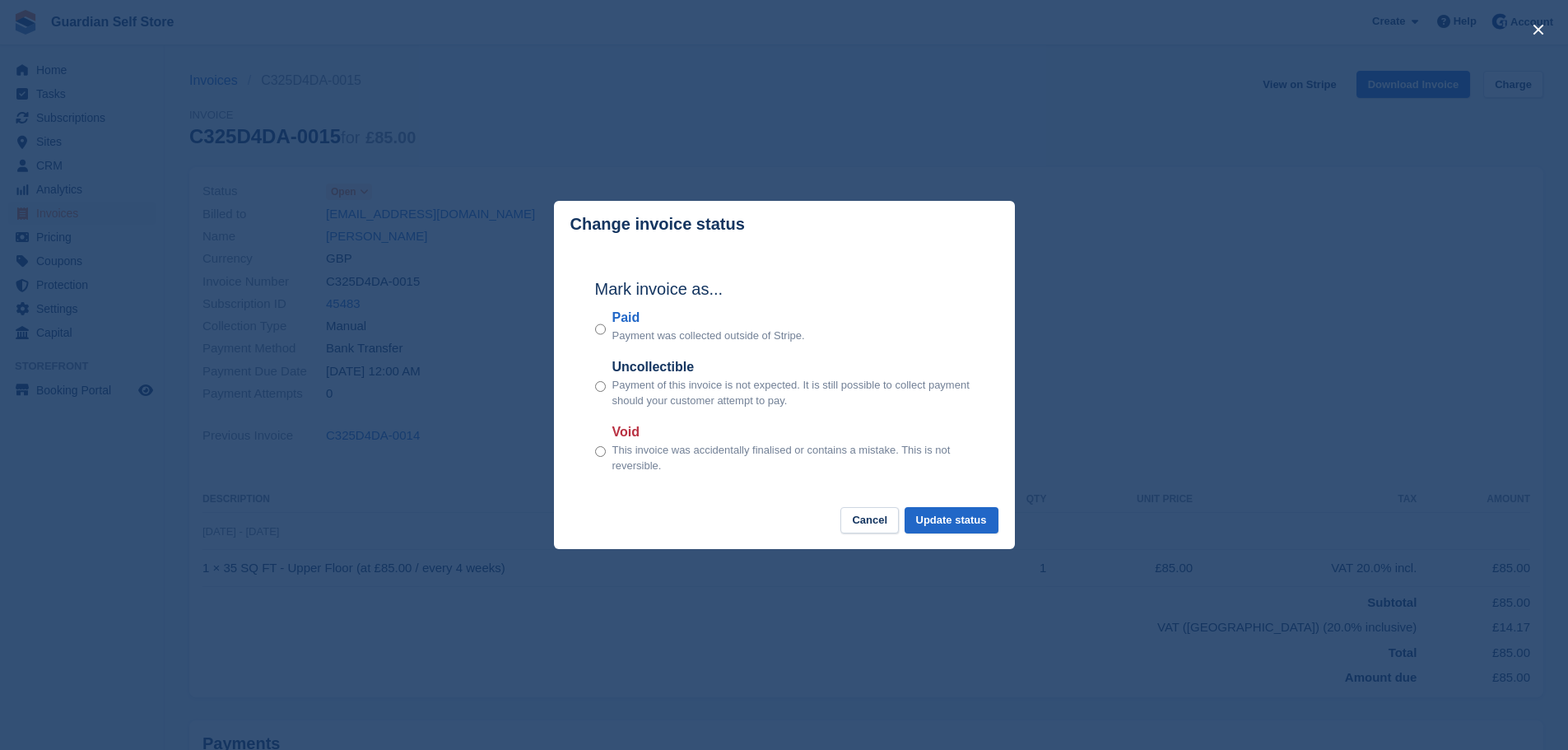
click at [619, 323] on label "Paid" at bounding box center [708, 317] width 193 height 20
click at [942, 522] on button "Update status" at bounding box center [951, 520] width 94 height 28
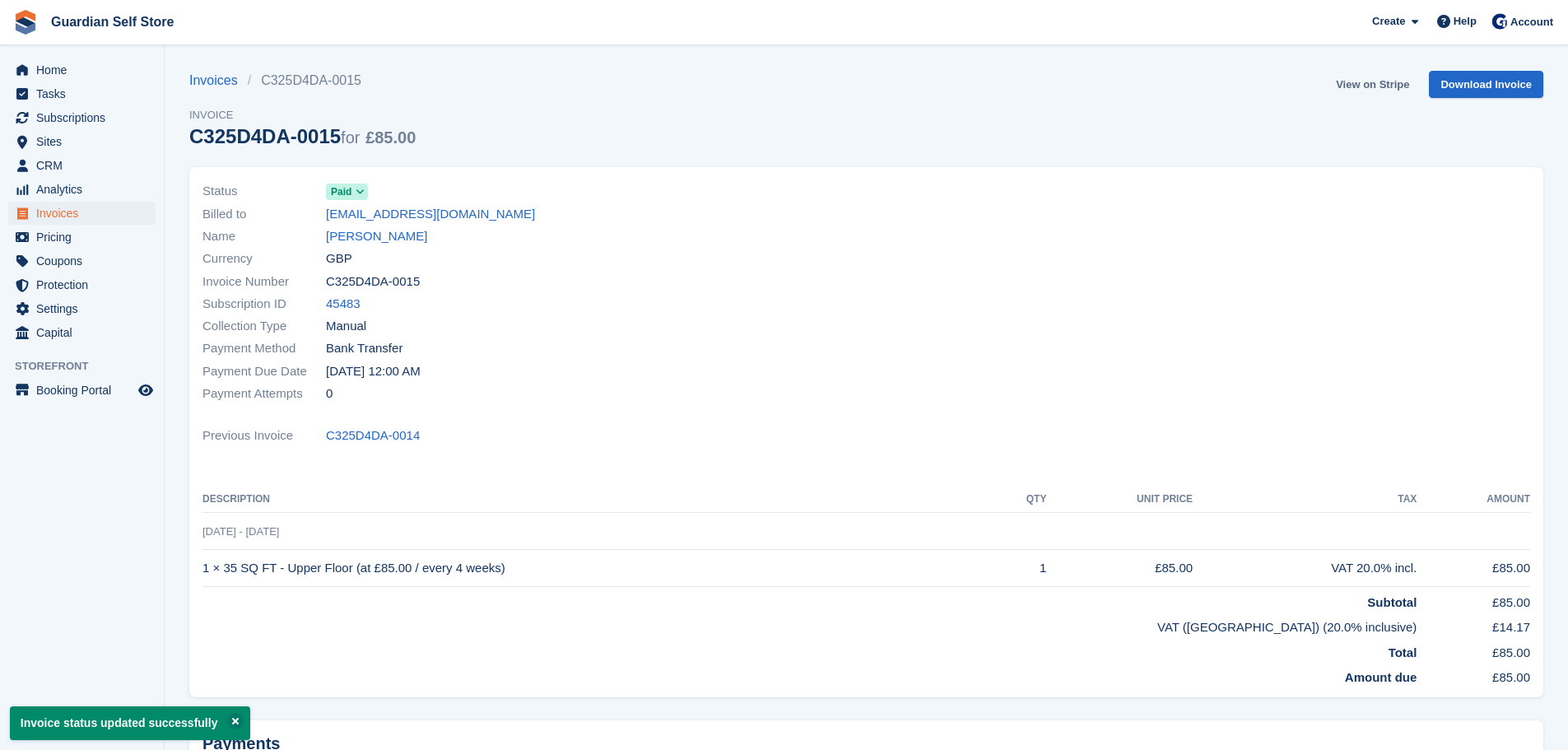
click at [1366, 83] on link "View on Stripe" at bounding box center [1371, 84] width 86 height 28
click at [70, 210] on span "Invoices" at bounding box center [86, 213] width 99 height 23
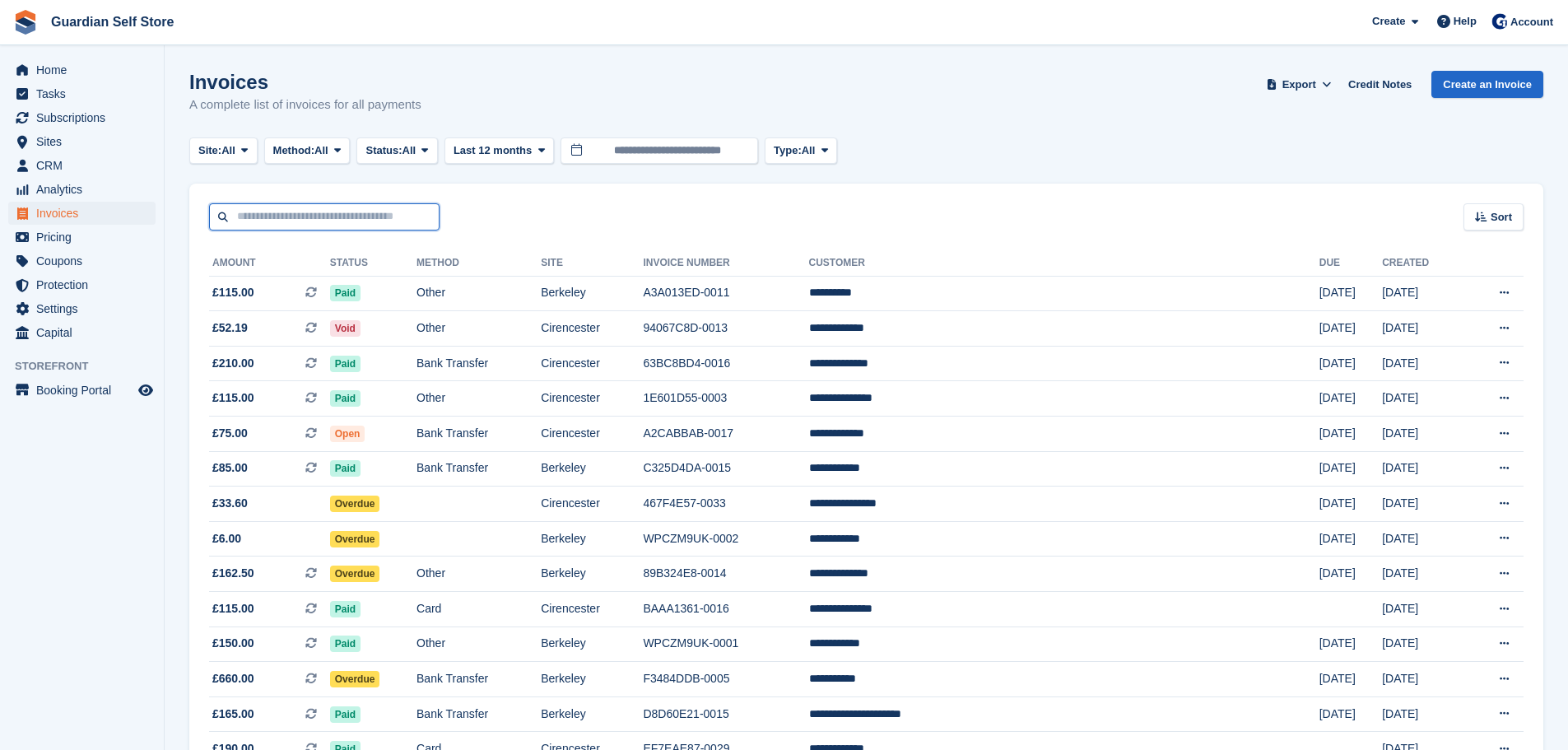
click at [285, 206] on input "text" at bounding box center [324, 217] width 230 height 28
type input "****"
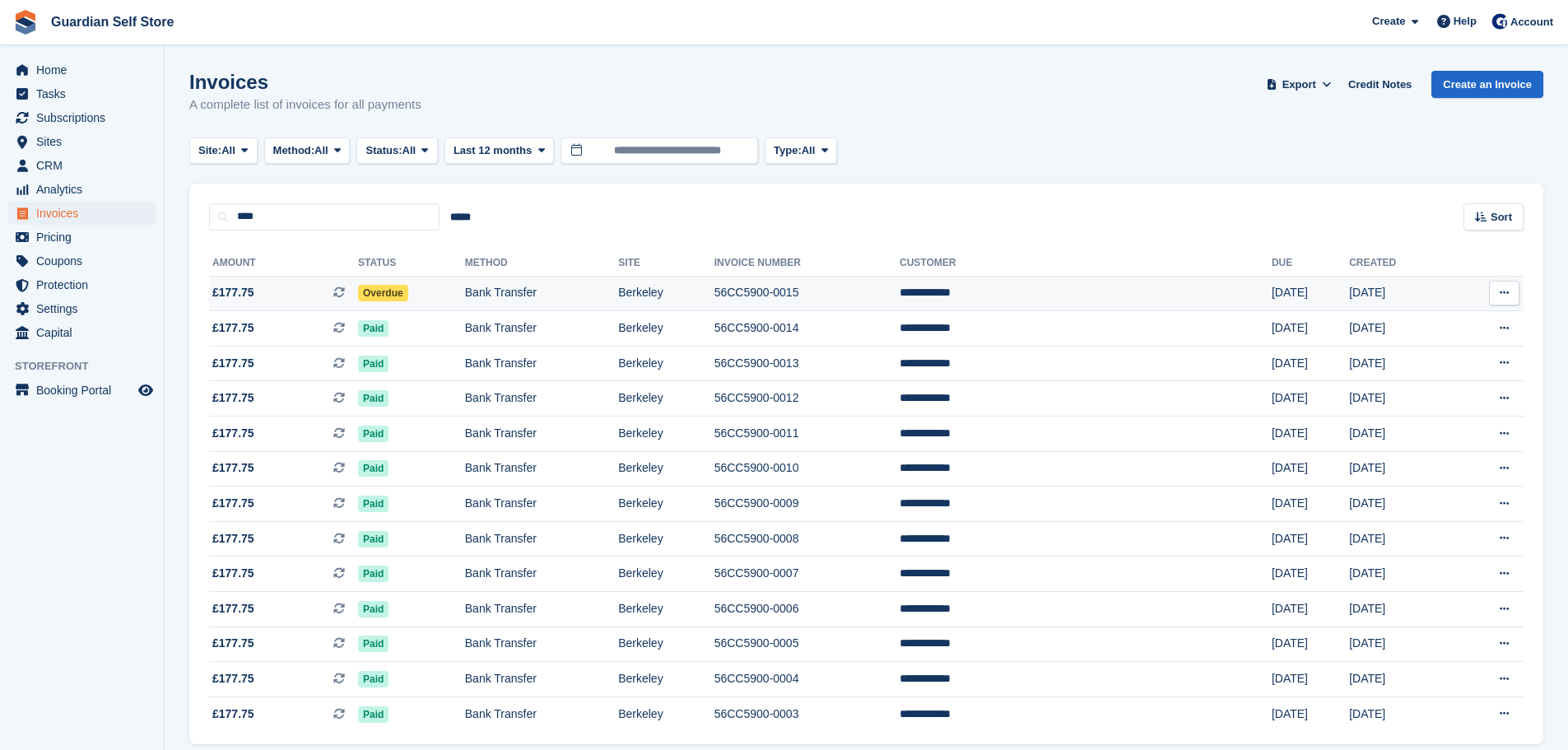
click at [258, 298] on span "£177.75 This is a recurring subscription invoice." at bounding box center [283, 293] width 149 height 17
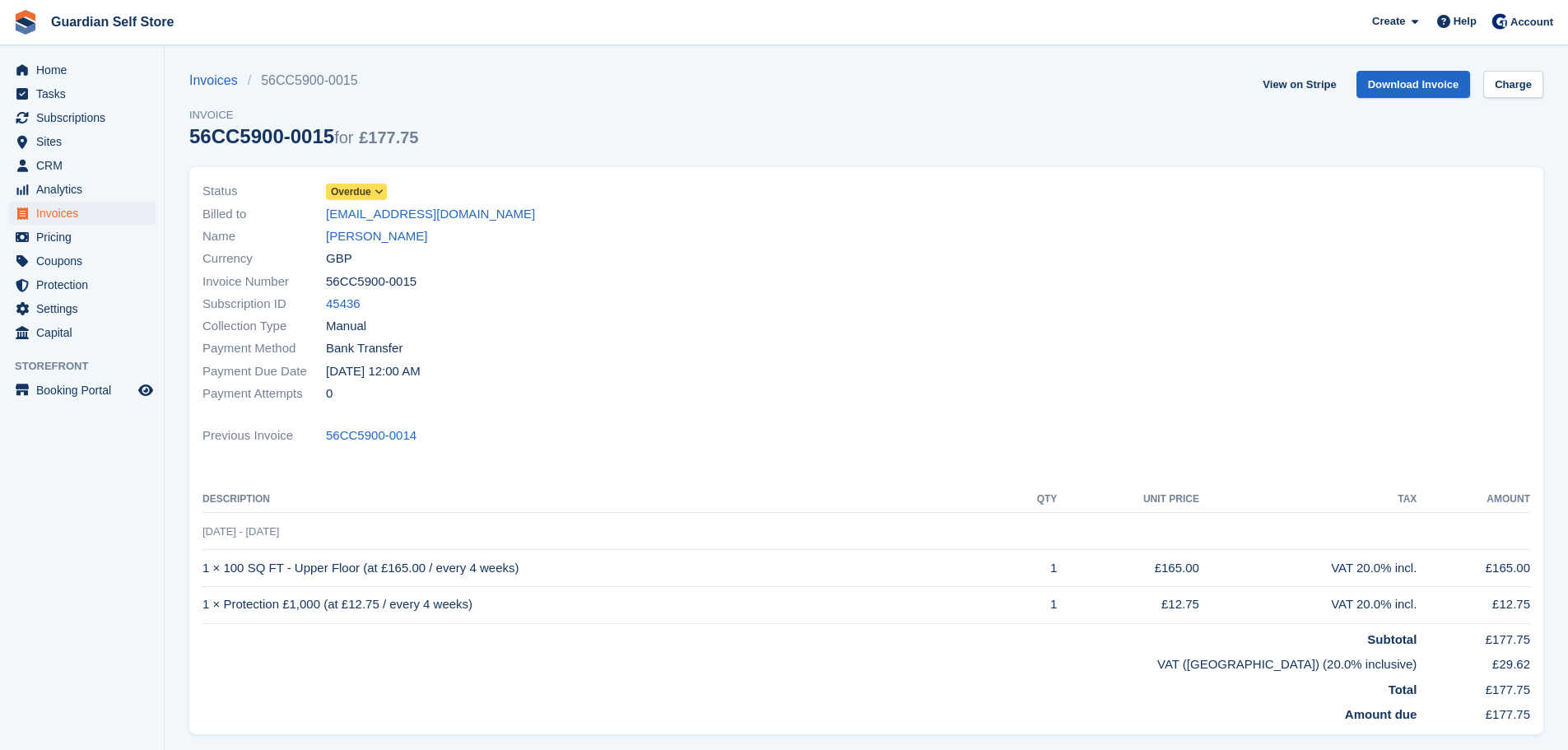
click at [347, 193] on span "Overdue" at bounding box center [351, 192] width 40 height 15
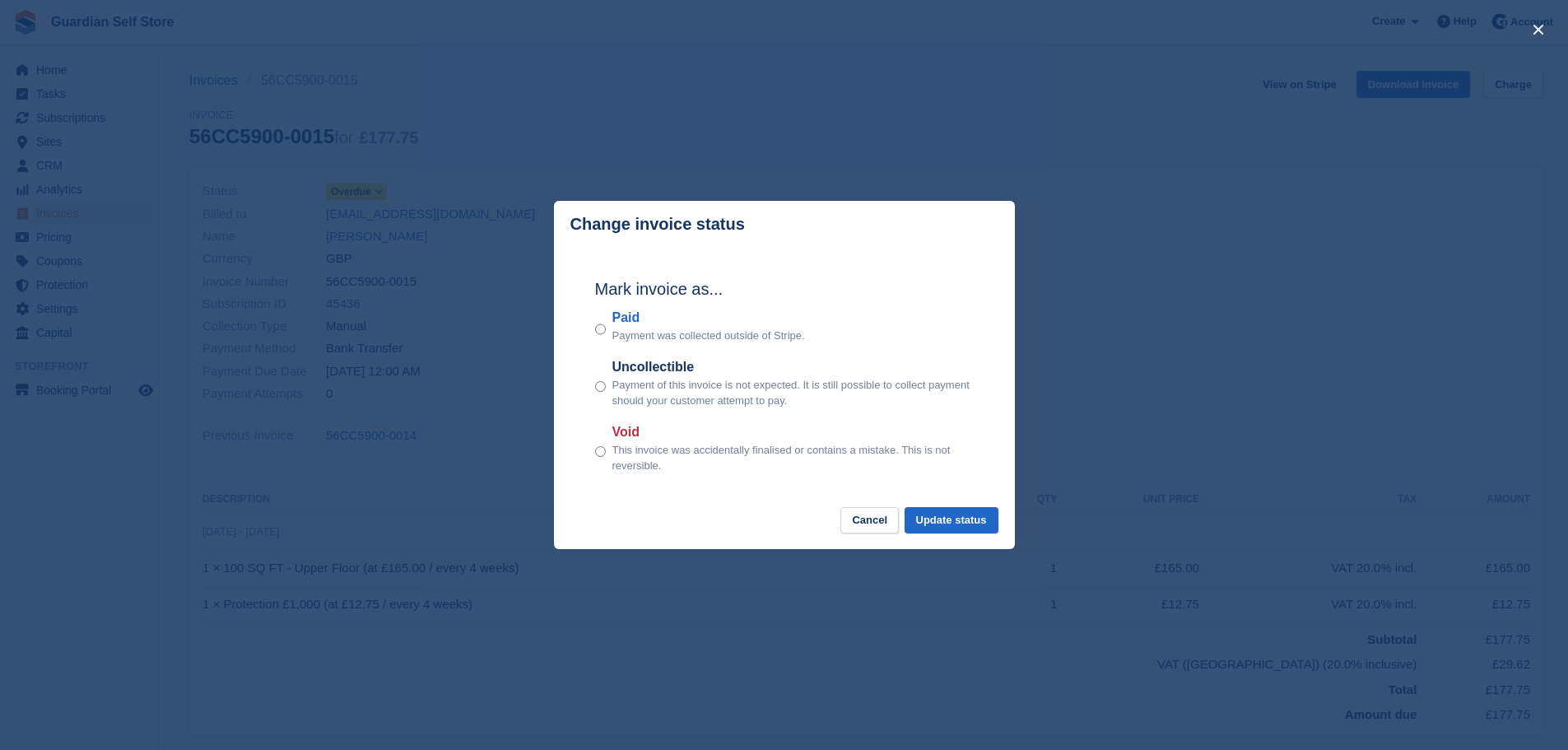
click at [626, 332] on p "Payment was collected outside of Stripe." at bounding box center [708, 336] width 193 height 16
click at [627, 328] on label "Paid" at bounding box center [708, 317] width 193 height 20
click at [930, 512] on button "Update status" at bounding box center [951, 520] width 94 height 28
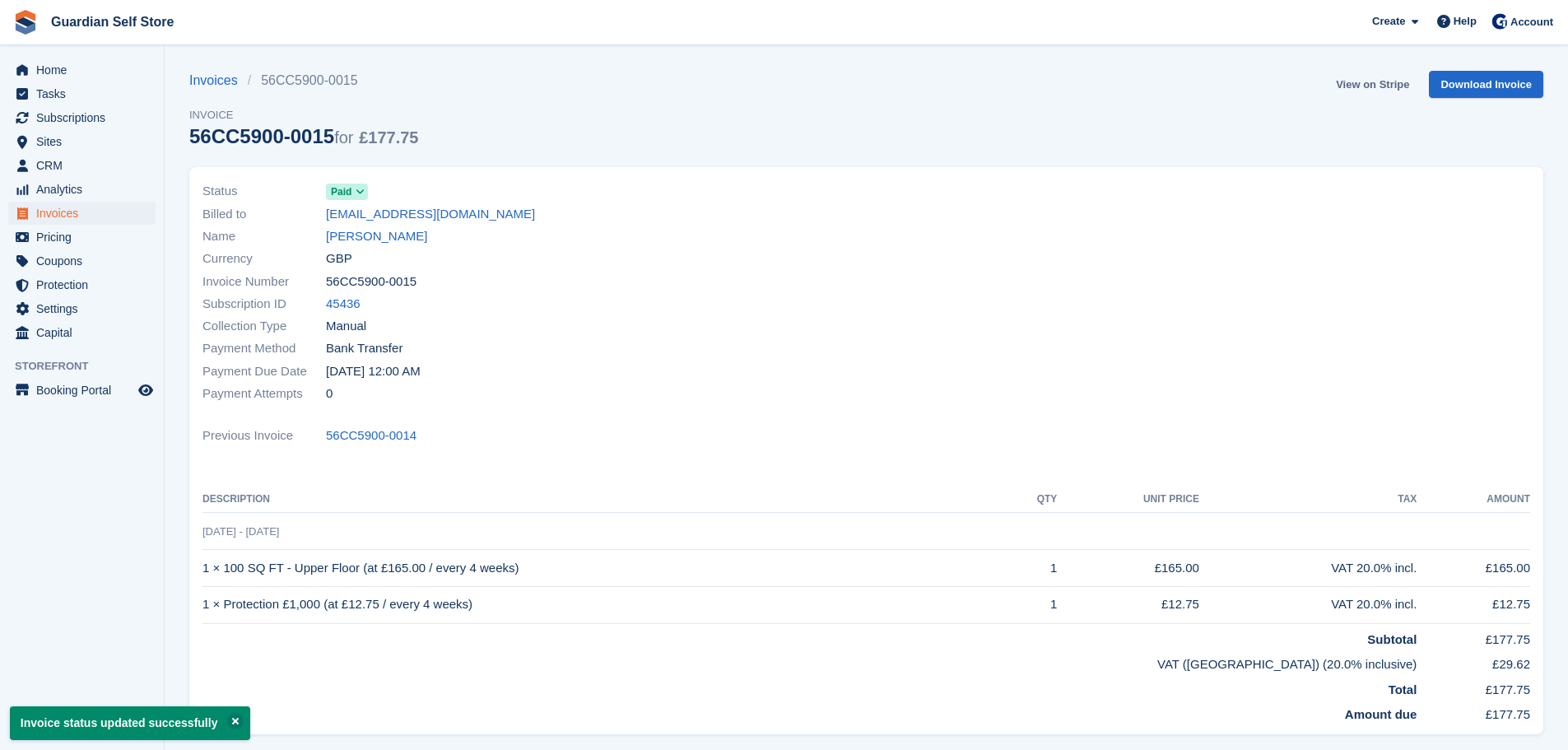
click at [1350, 81] on link "View on Stripe" at bounding box center [1371, 84] width 86 height 28
click at [83, 113] on span "Subscriptions" at bounding box center [86, 118] width 99 height 23
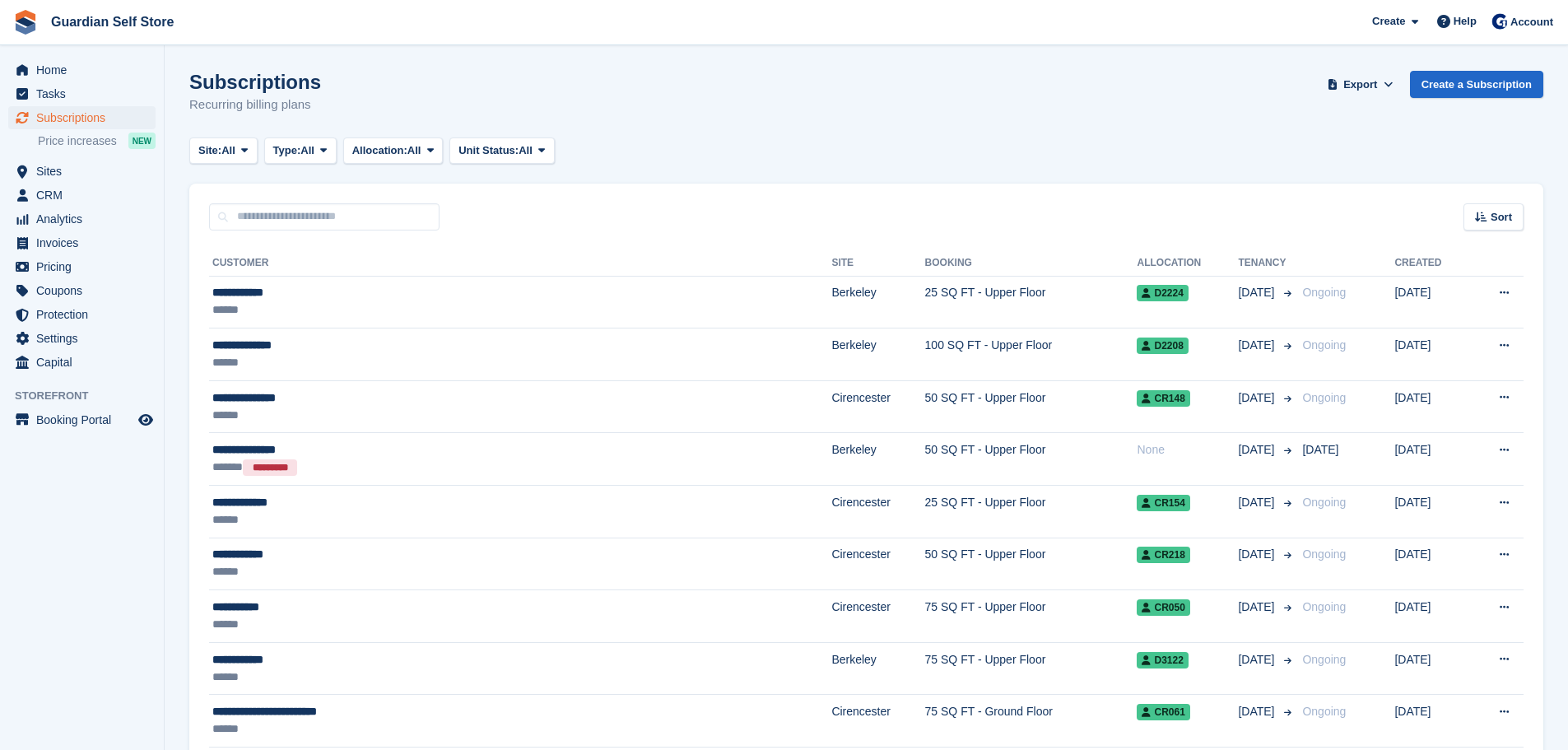
click at [328, 185] on div "Sort Sort by Customer name Date created Move in date Move out date Created (old…" at bounding box center [866, 206] width 1353 height 47
click at [316, 205] on input "text" at bounding box center [324, 217] width 230 height 28
type input "****"
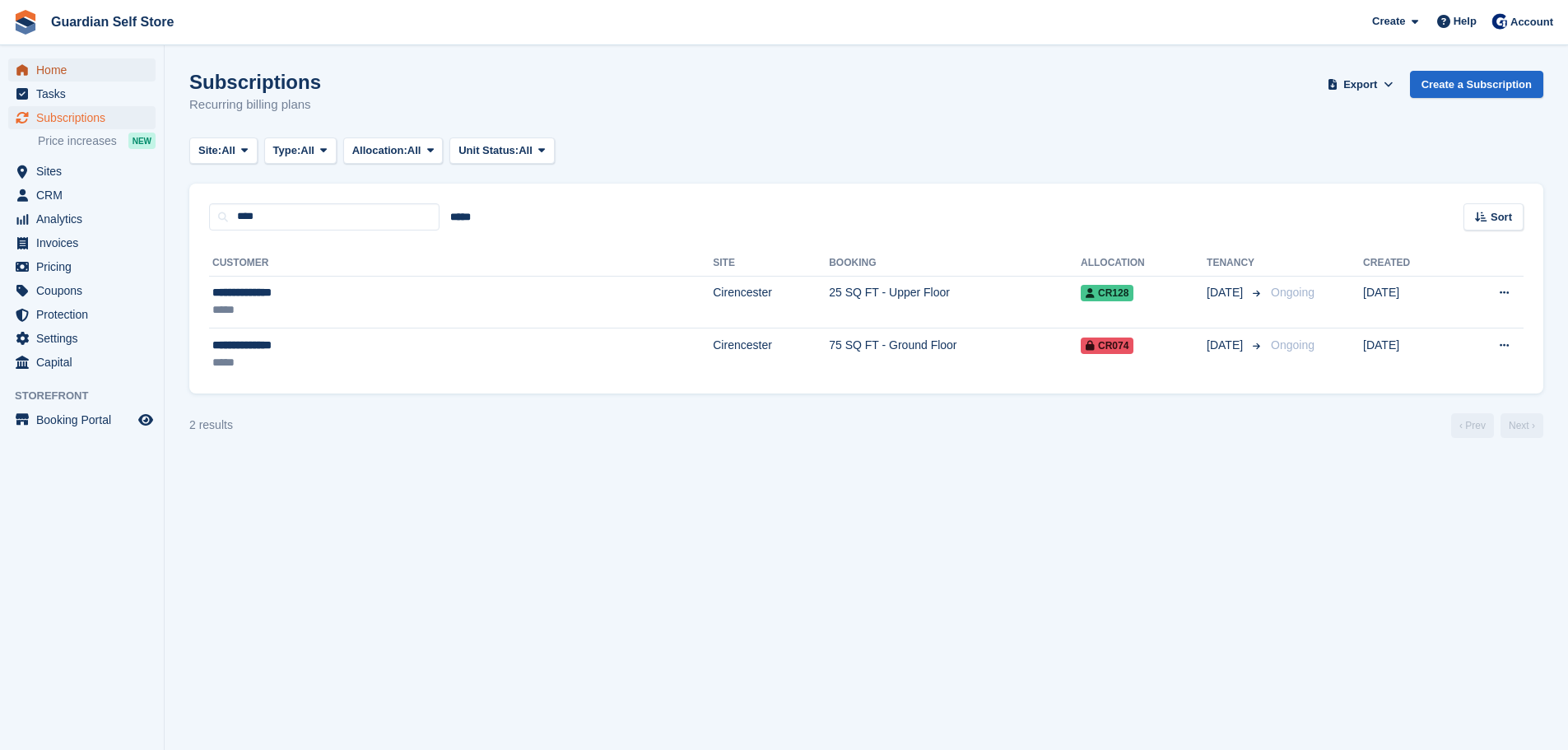
click at [95, 75] on span "Home" at bounding box center [86, 69] width 99 height 23
